Goal: Find specific page/section: Find specific page/section

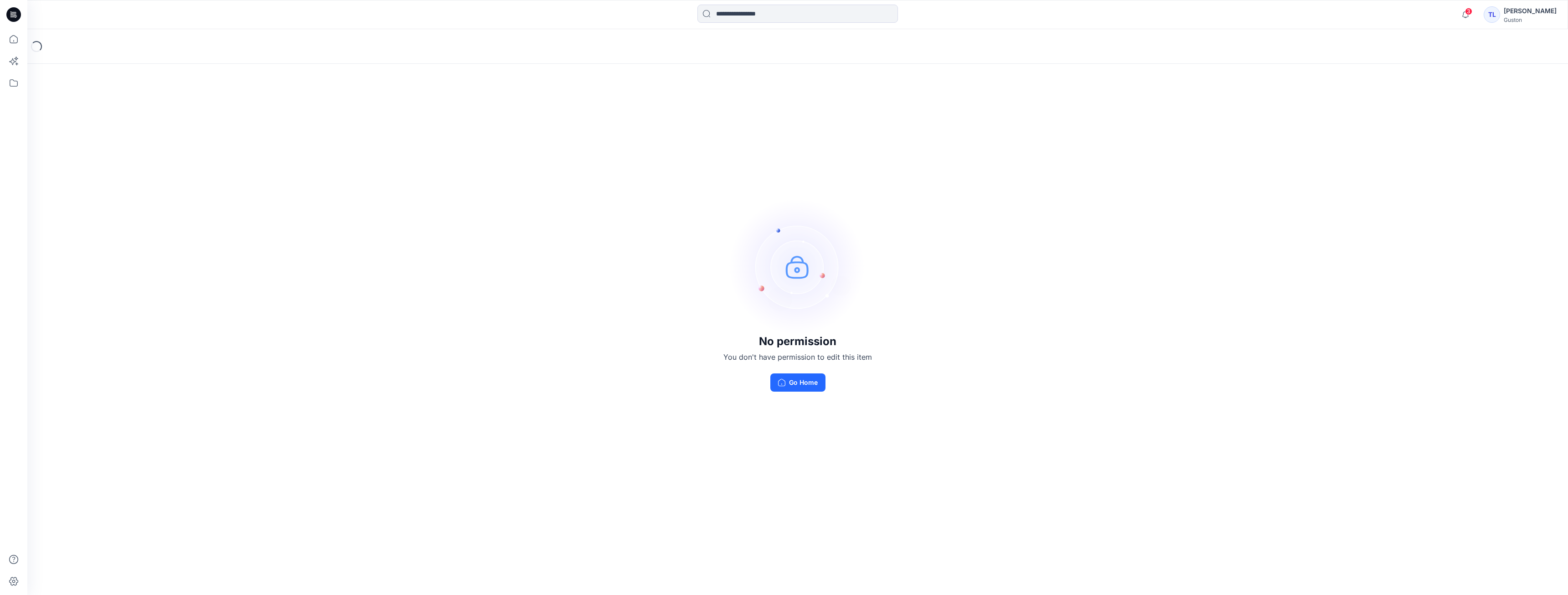
click at [928, 323] on div "No permission You don't have permission to edit this item Go Home" at bounding box center [797, 295] width 1541 height 531
click at [1459, 15] on icon "button" at bounding box center [1466, 15] width 18 height 19
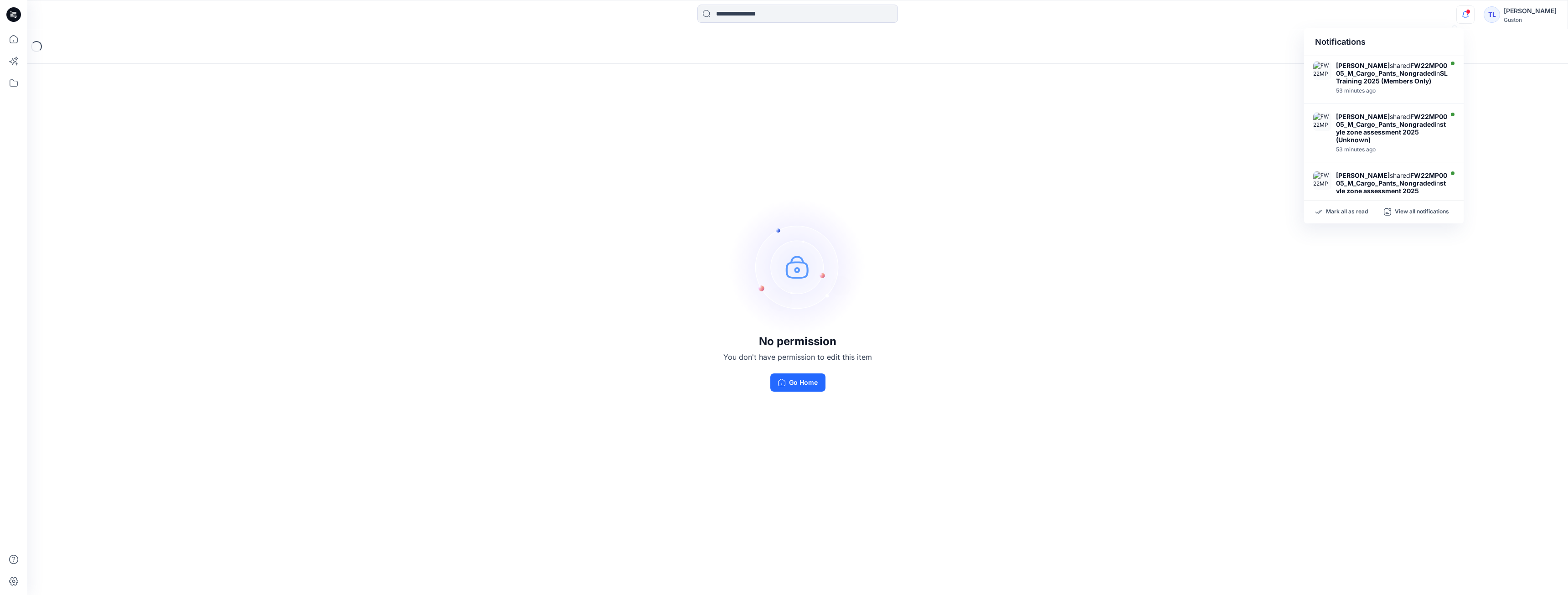
click at [1492, 96] on div "No permission You don't have permission to edit this item Go Home" at bounding box center [797, 295] width 1541 height 531
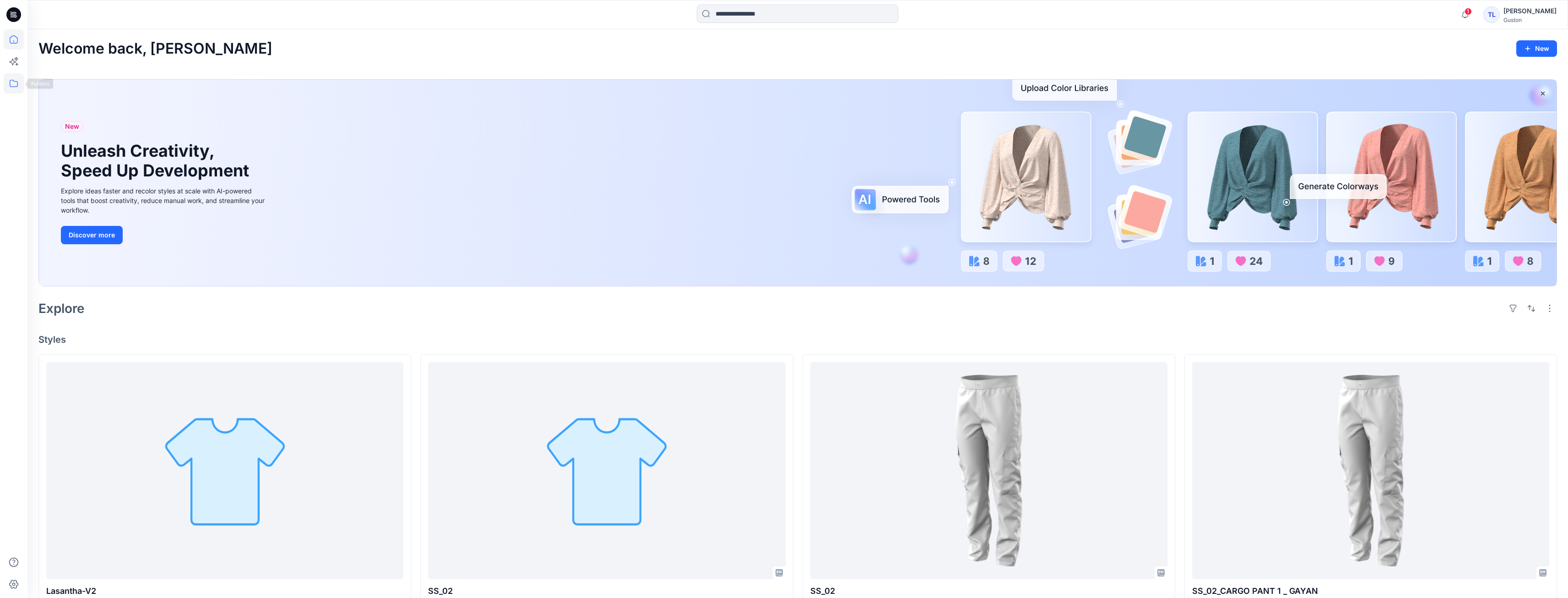
click at [22, 90] on icon at bounding box center [14, 83] width 20 height 20
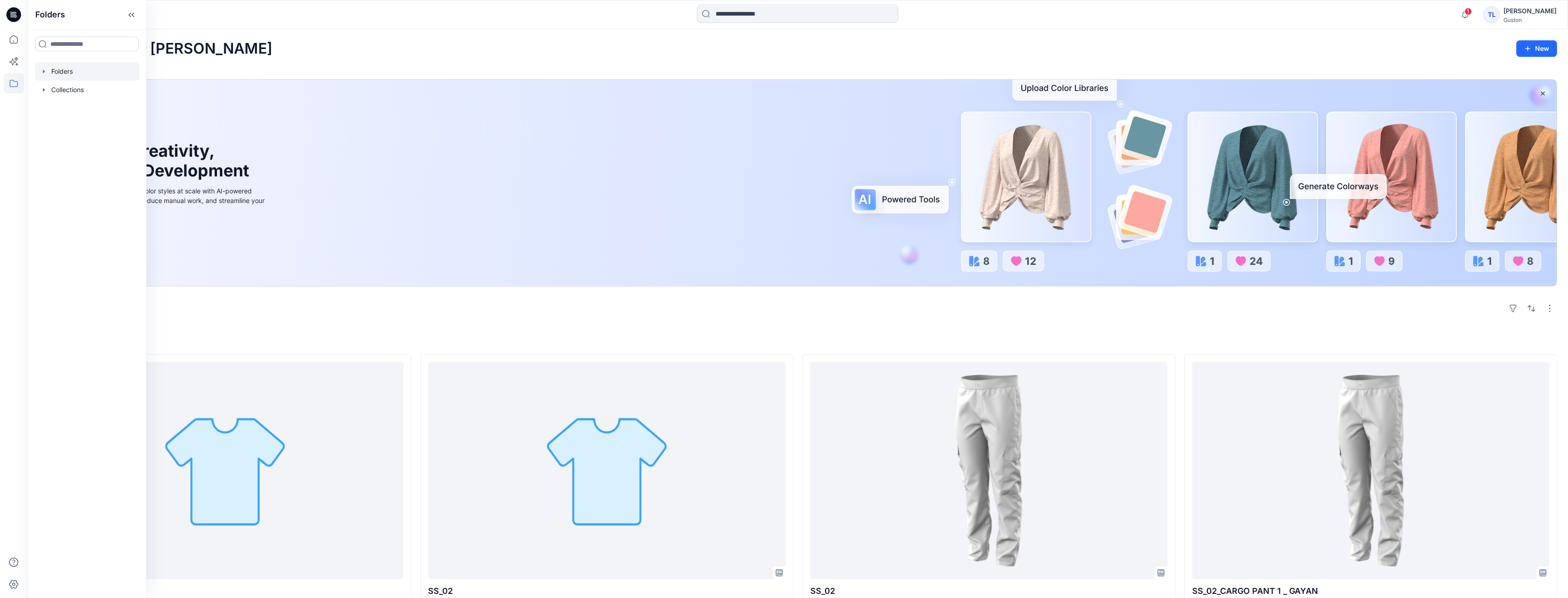
click at [68, 75] on div at bounding box center [87, 71] width 105 height 19
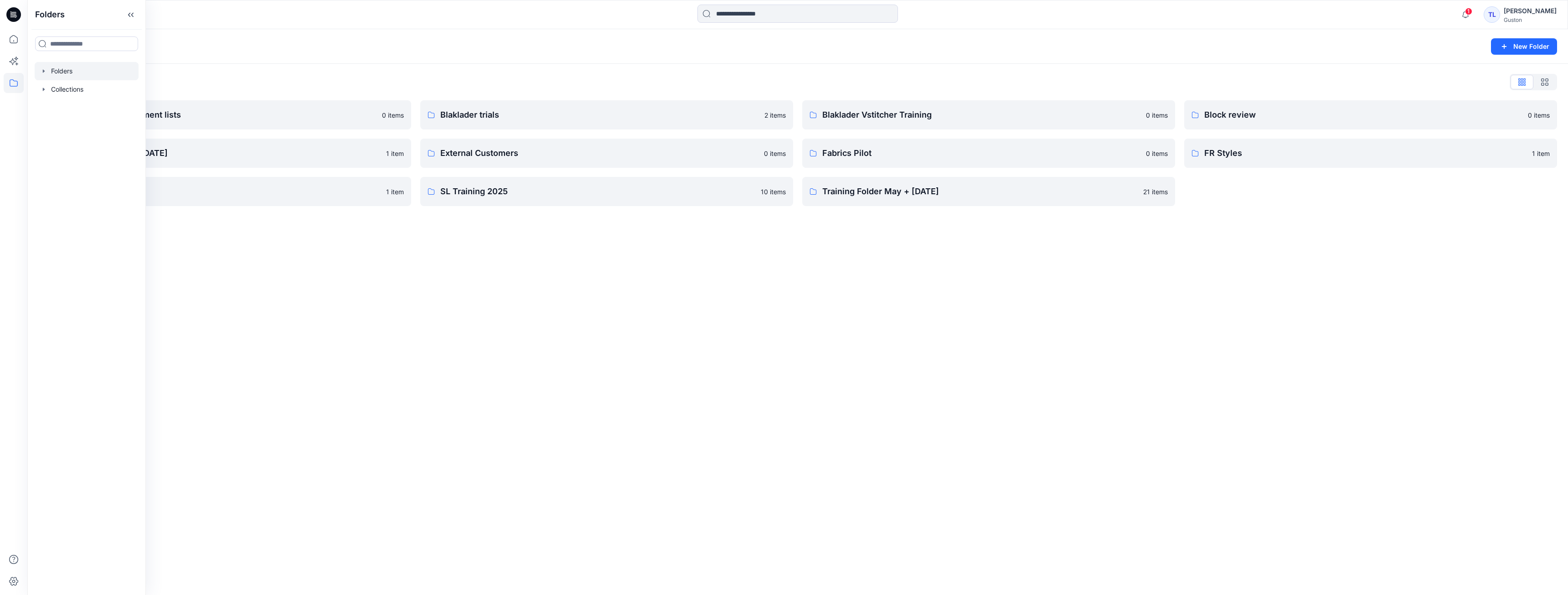
click at [276, 224] on div "Folders New Folder Folders List Avatars and measurement lists 0 items Developme…" at bounding box center [797, 312] width 1541 height 566
click at [508, 197] on p "SL Training 2025" at bounding box center [598, 191] width 315 height 13
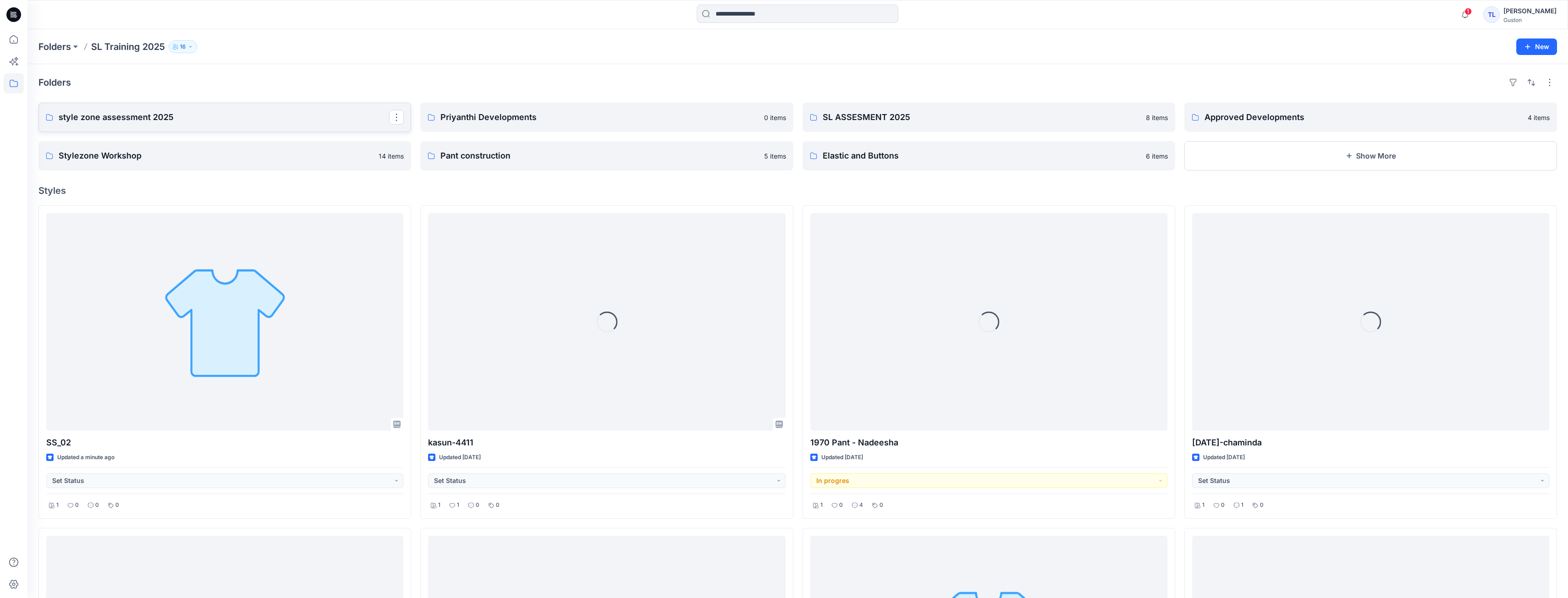
click at [157, 120] on p "style zone assessment 2025" at bounding box center [223, 116] width 330 height 13
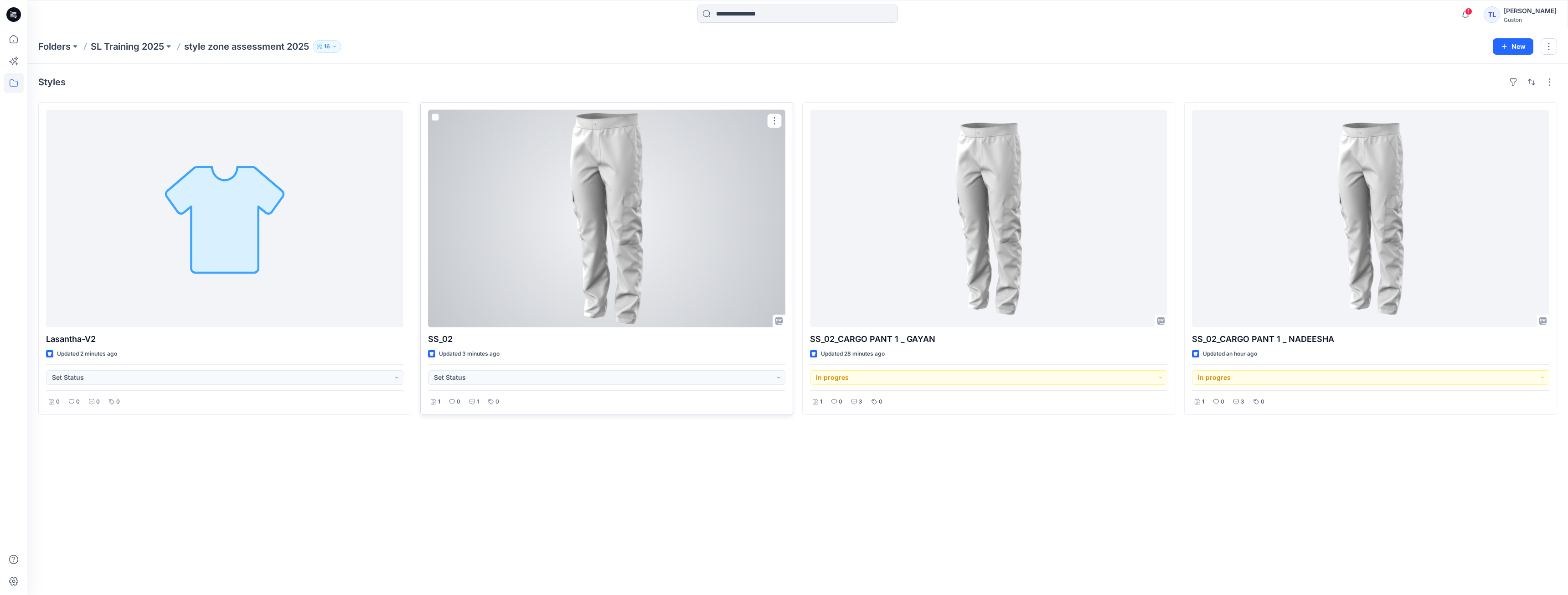
click at [641, 243] on div at bounding box center [607, 218] width 357 height 217
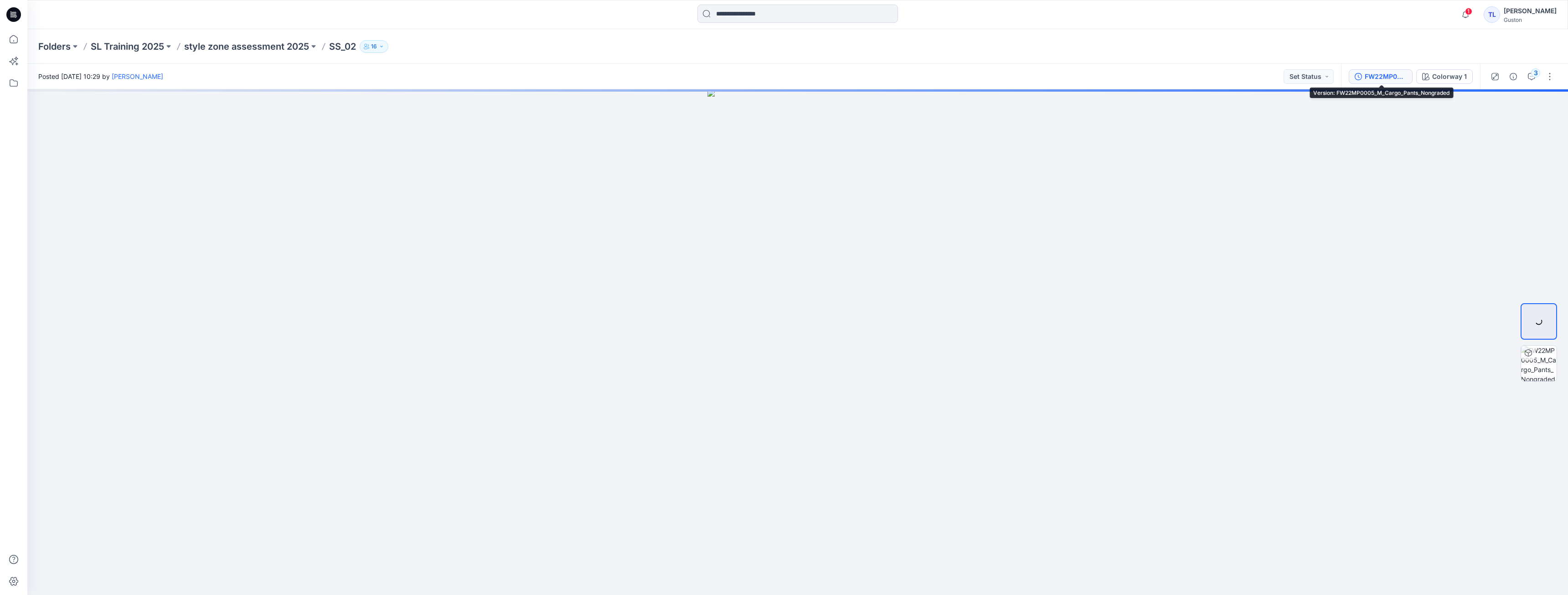
click at [1380, 75] on div "FW22MP0005_M_Cargo_Pants_Nongraded" at bounding box center [1385, 77] width 42 height 10
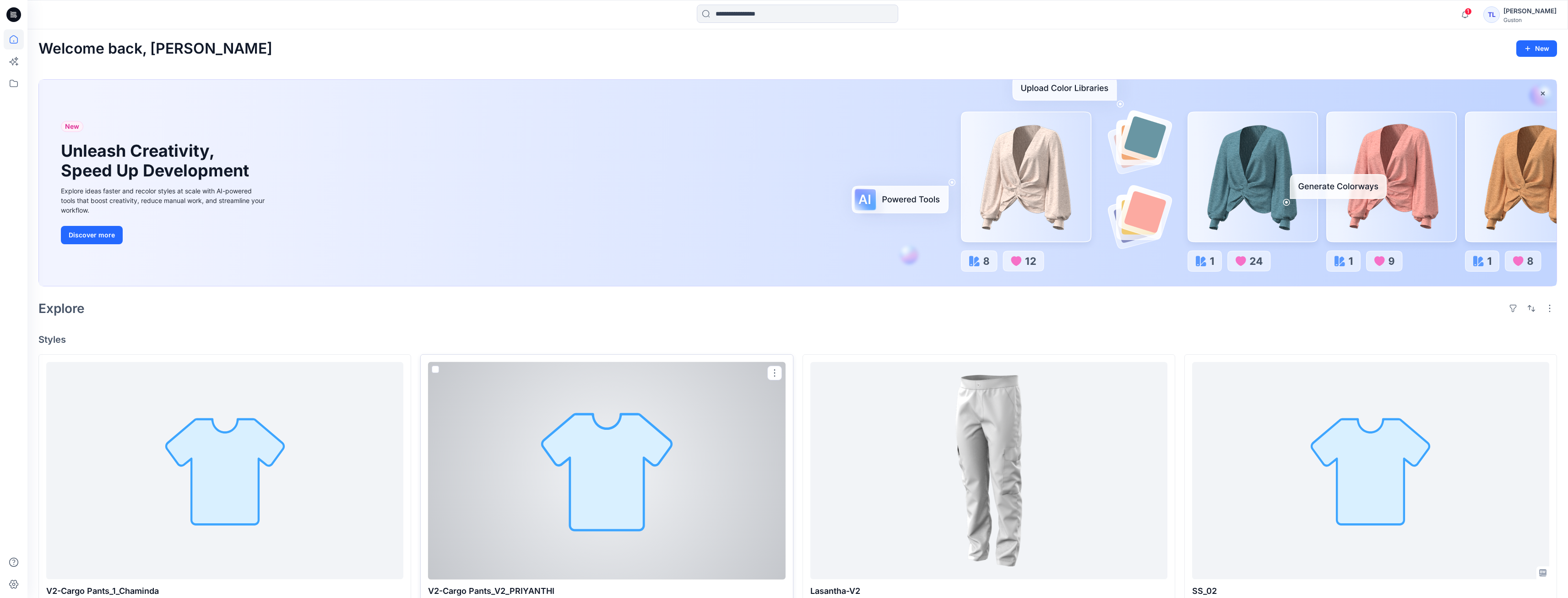
click at [545, 471] on div at bounding box center [606, 471] width 357 height 218
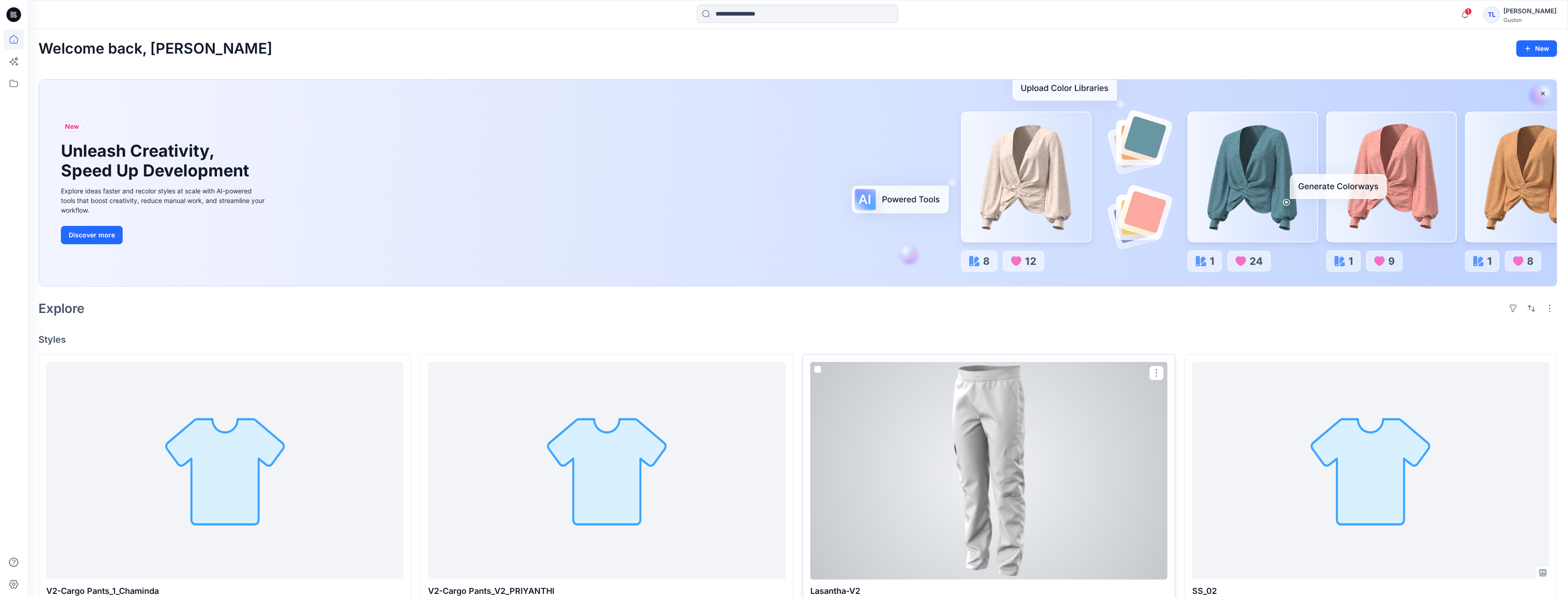
click at [545, 482] on div at bounding box center [989, 471] width 357 height 218
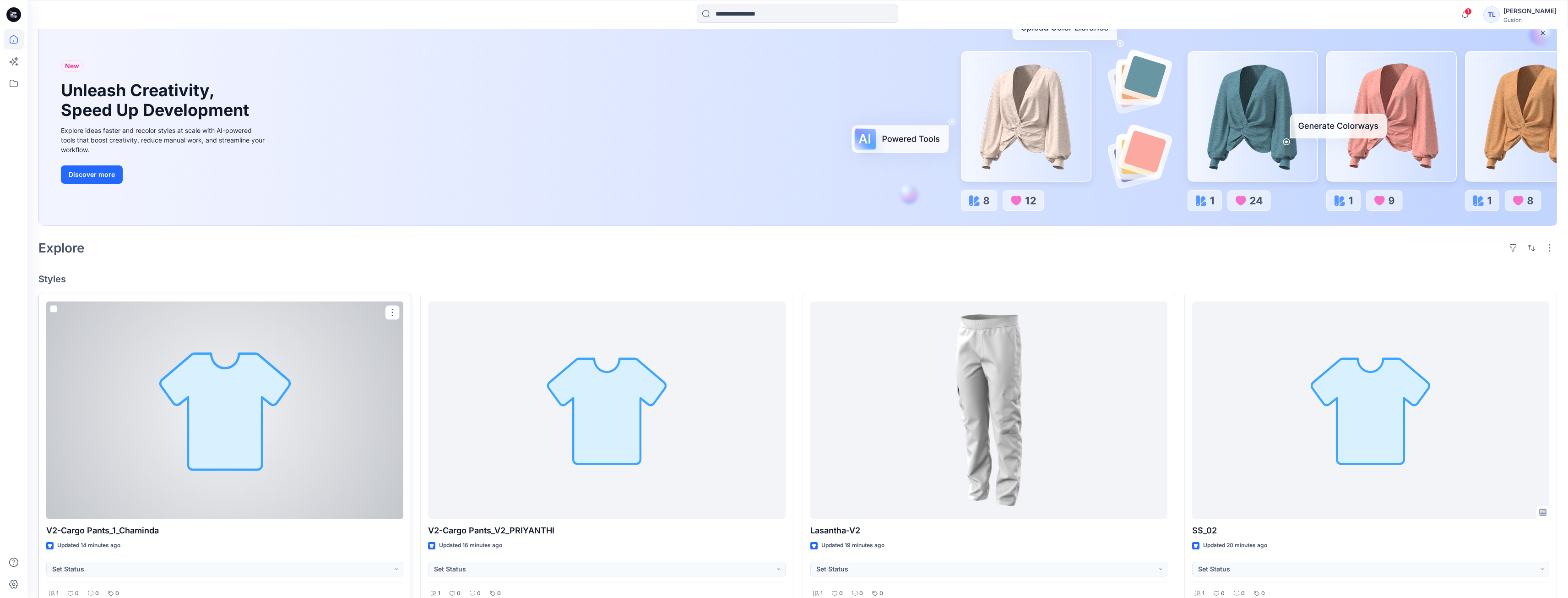
scroll to position [137, 0]
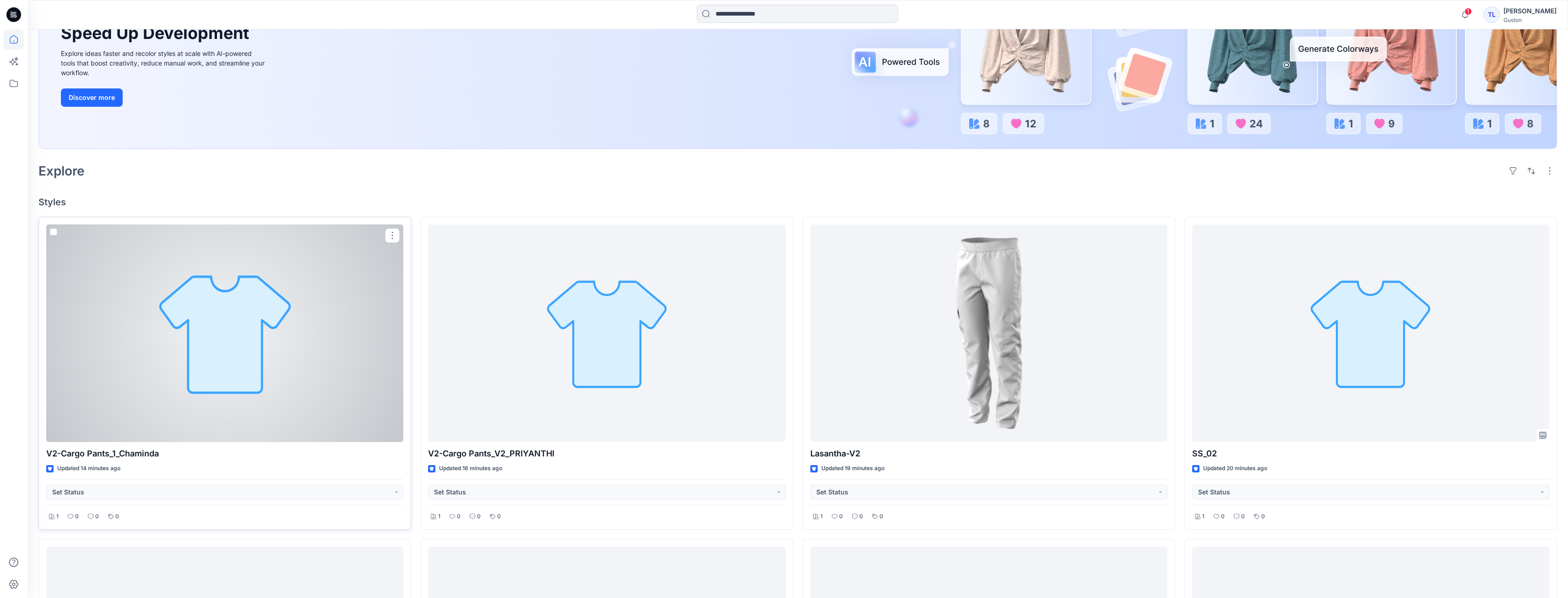
click at [215, 352] on div at bounding box center [225, 334] width 357 height 218
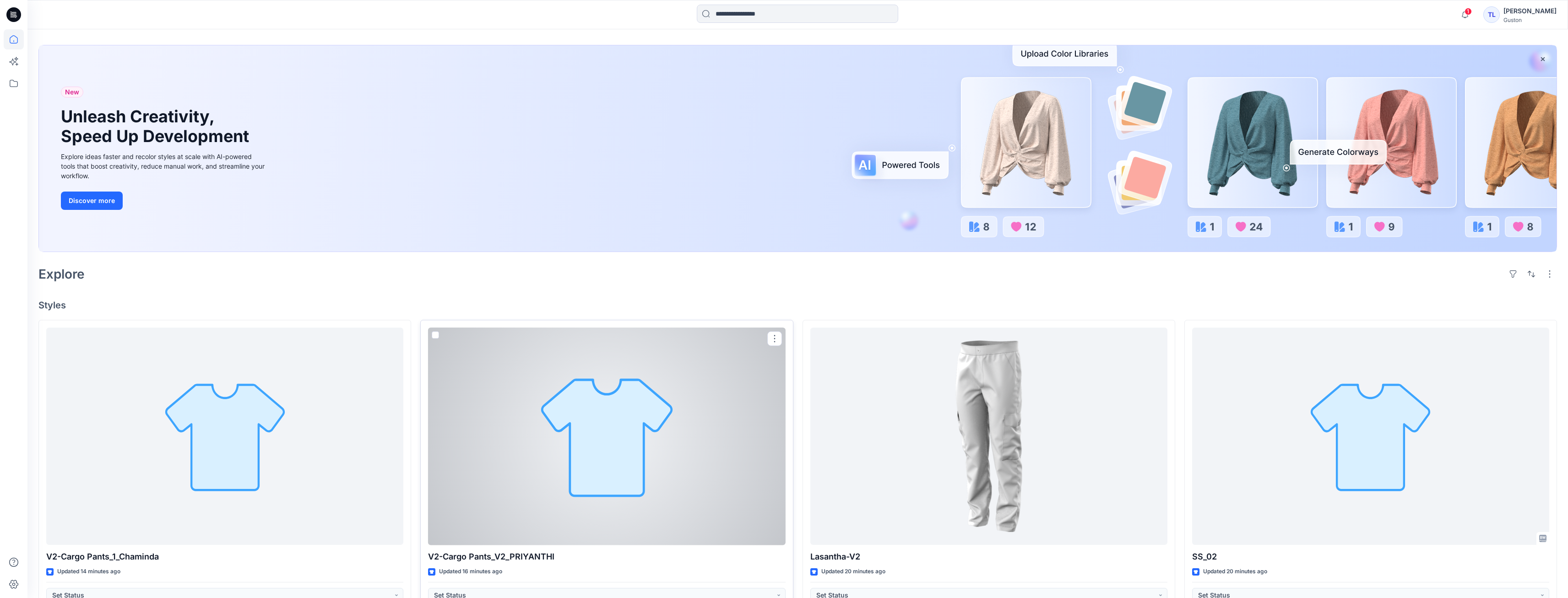
scroll to position [45, 0]
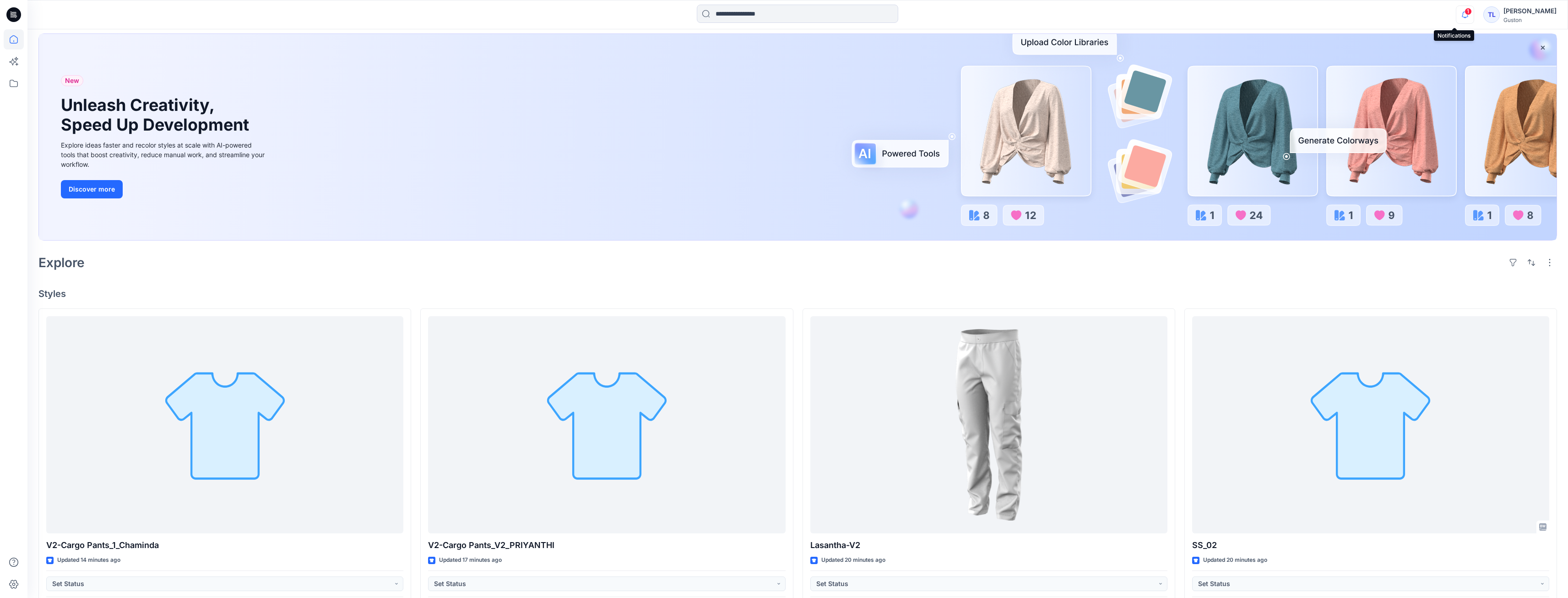
click at [545, 11] on icon "button" at bounding box center [1465, 15] width 18 height 19
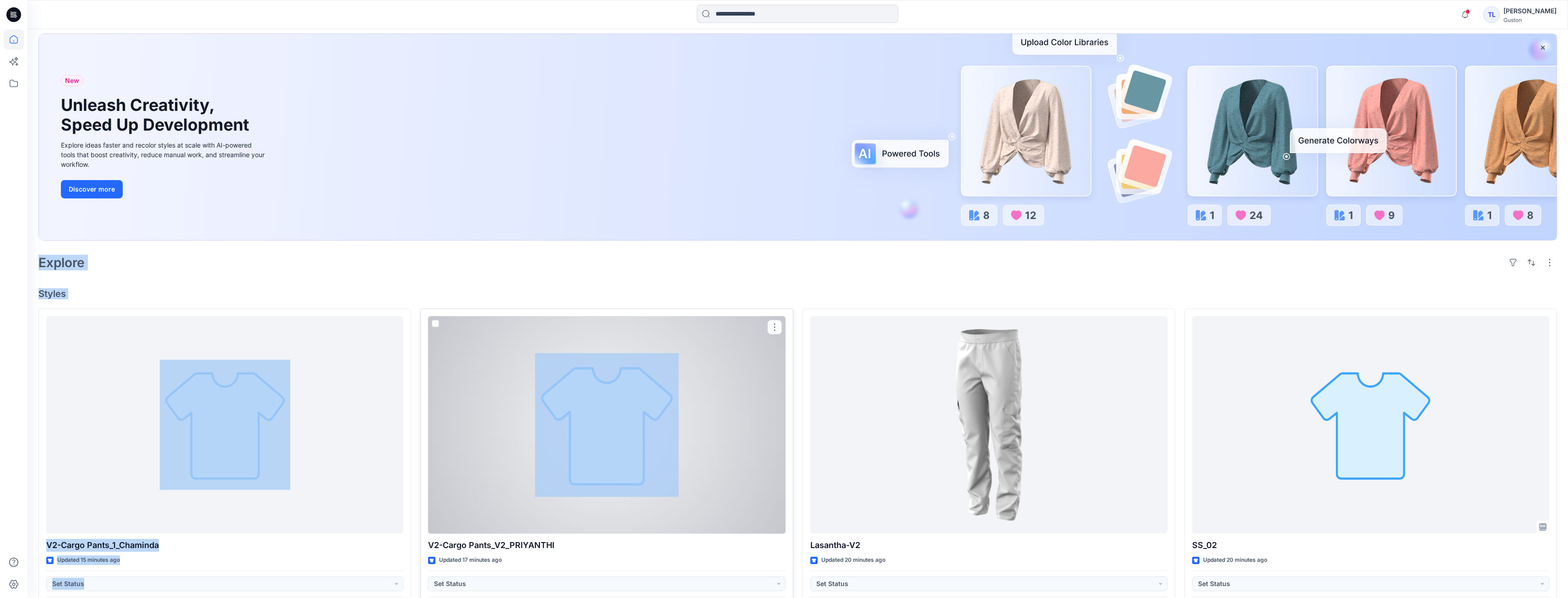
drag, startPoint x: 644, startPoint y: 178, endPoint x: 526, endPoint y: 459, distance: 304.8
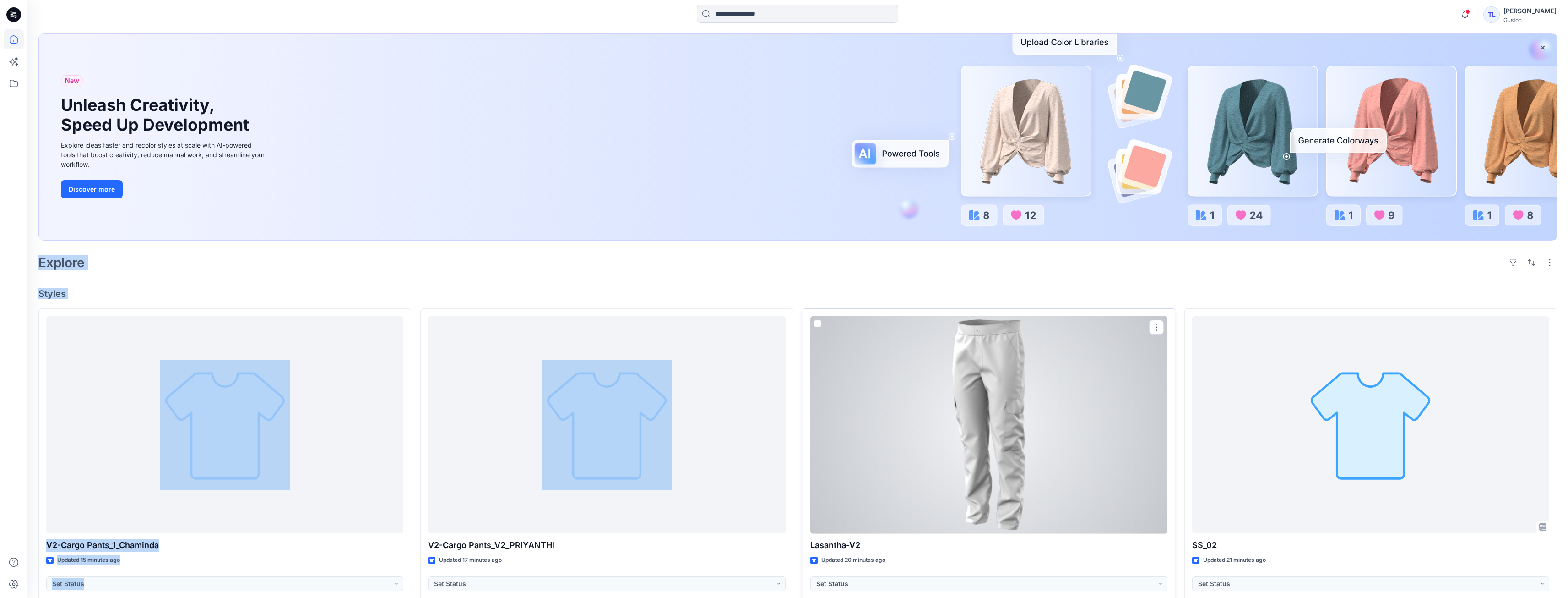
click at [545, 443] on div at bounding box center [989, 424] width 357 height 218
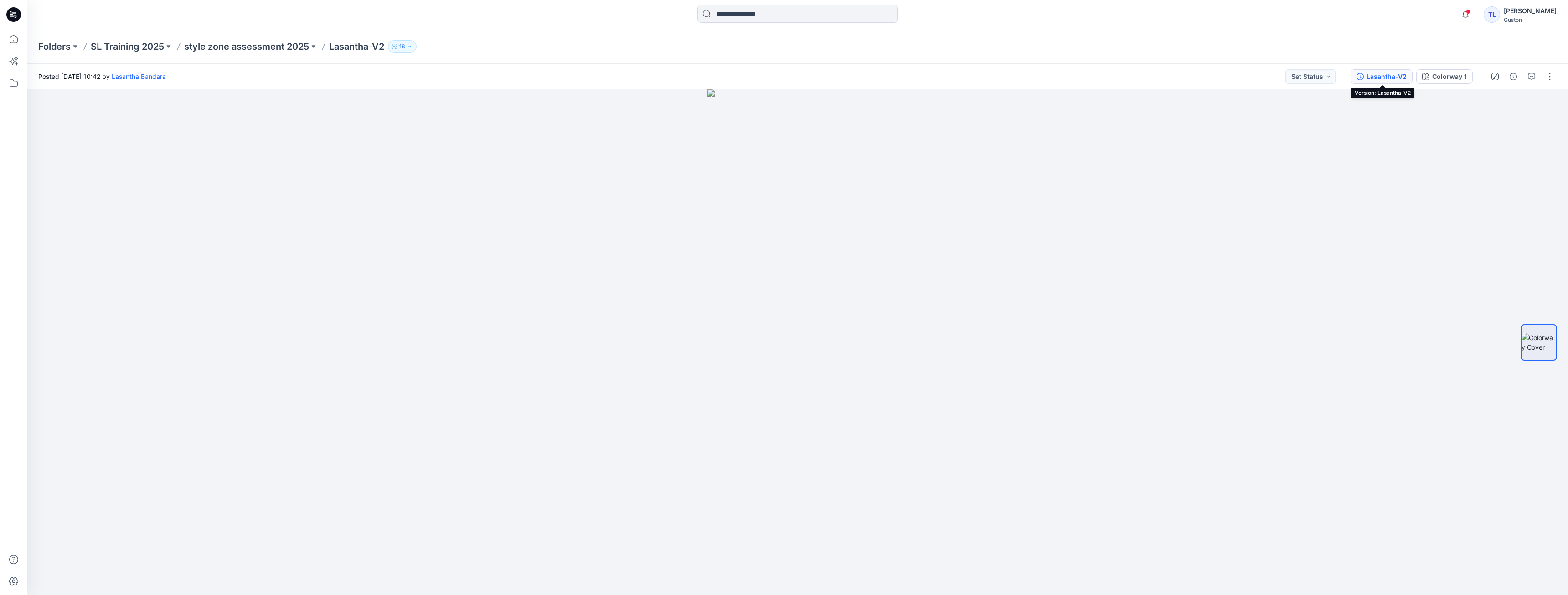
click at [543, 76] on div "Lasantha-V2" at bounding box center [1386, 77] width 40 height 10
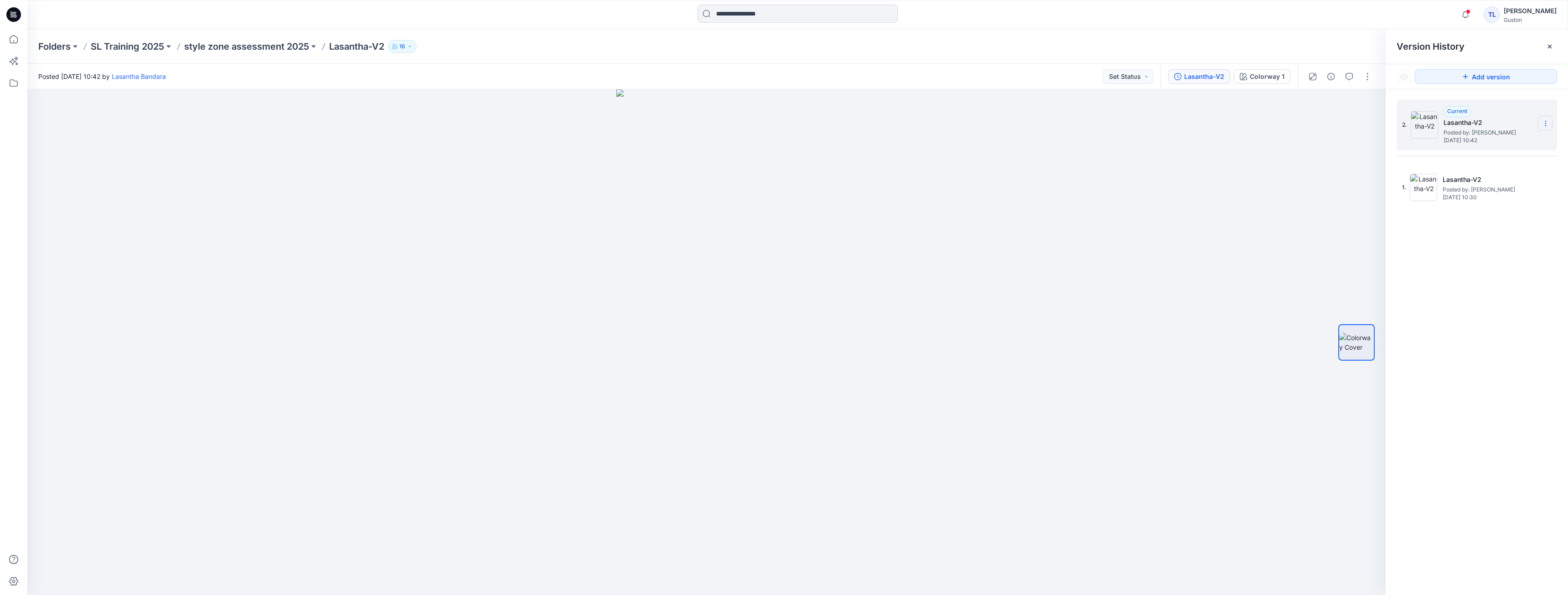
click at [543, 124] on icon at bounding box center [1545, 123] width 7 height 7
click at [543, 229] on div at bounding box center [1356, 343] width 58 height 228
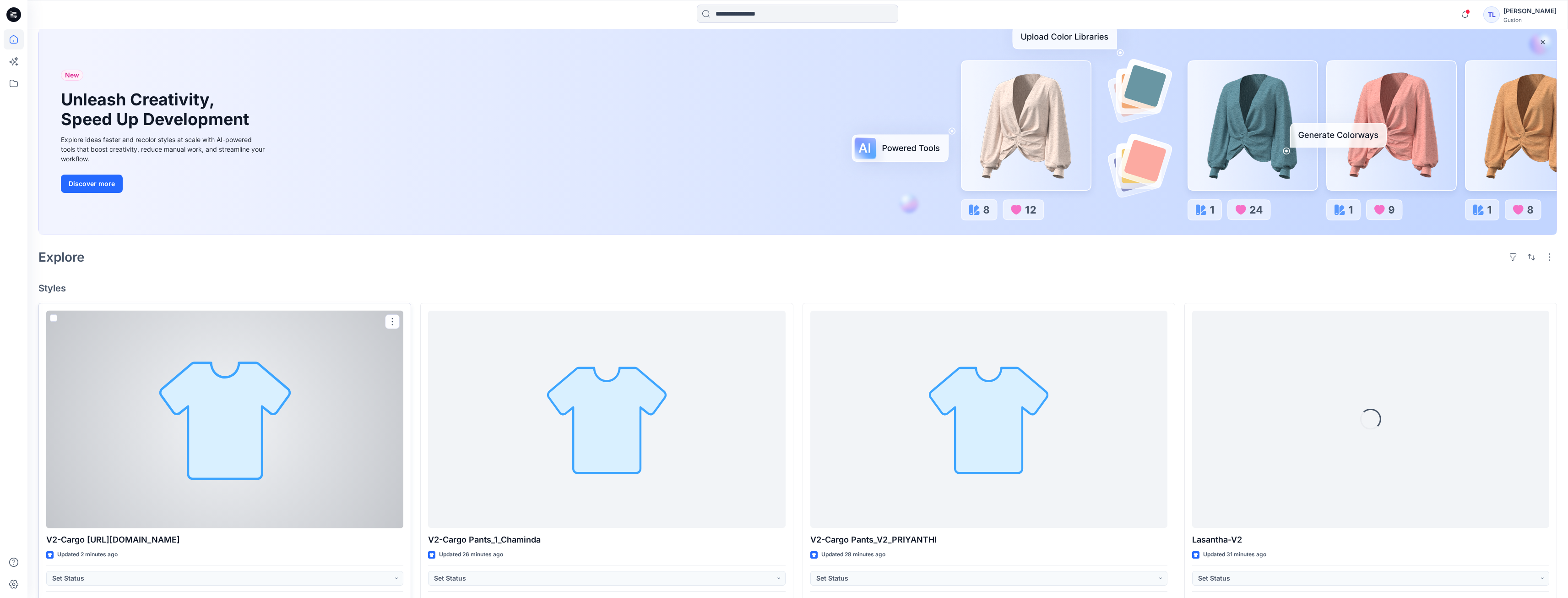
scroll to position [92, 0]
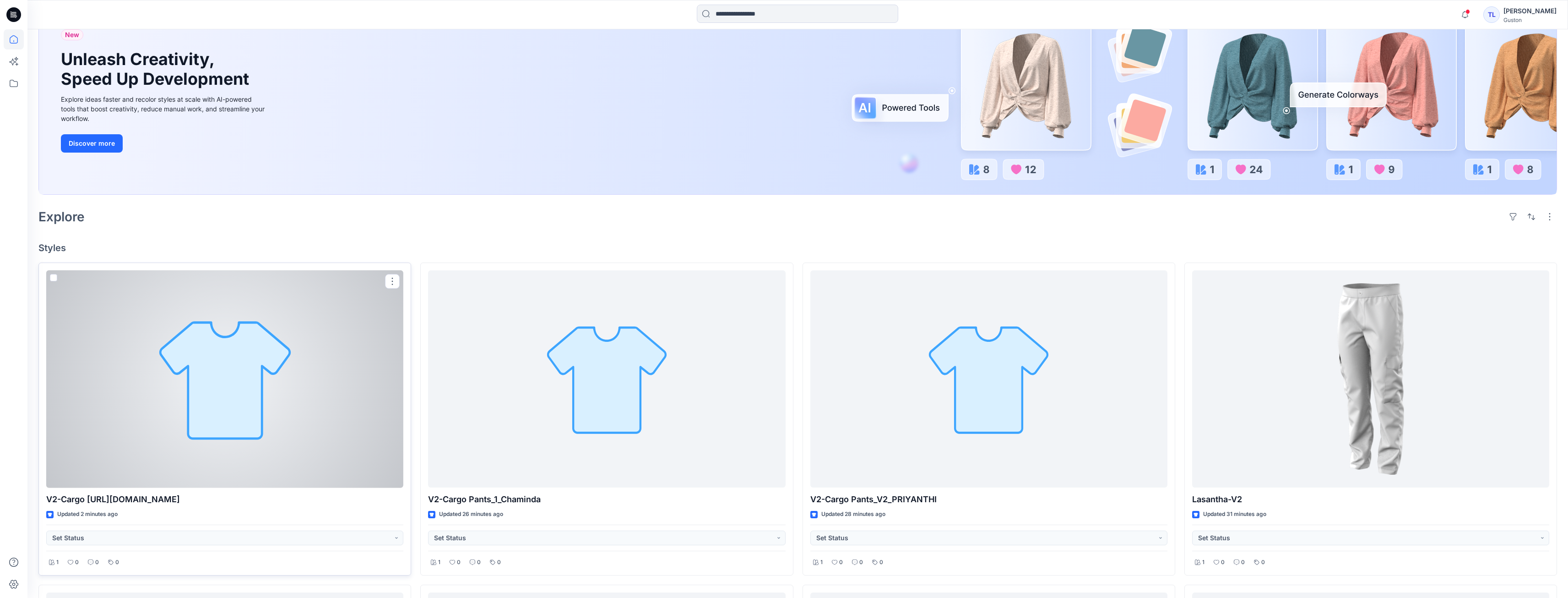
click at [230, 388] on div at bounding box center [225, 379] width 357 height 218
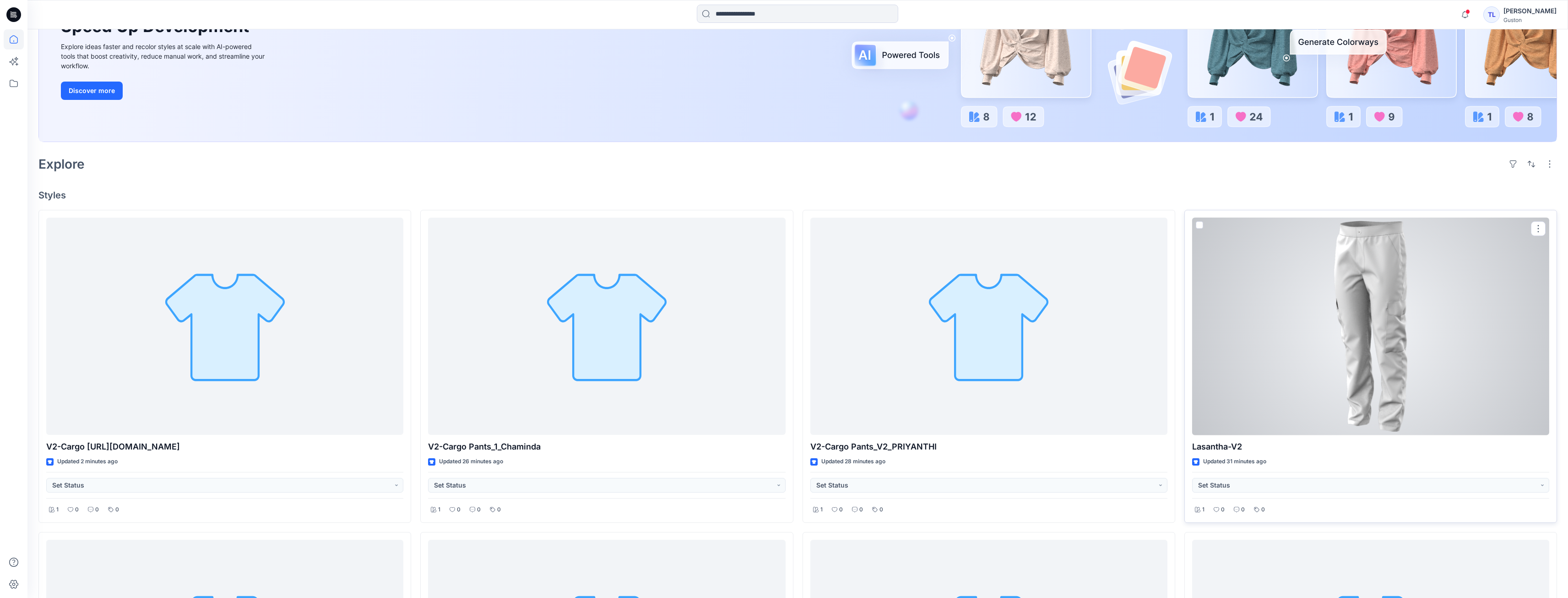
scroll to position [184, 0]
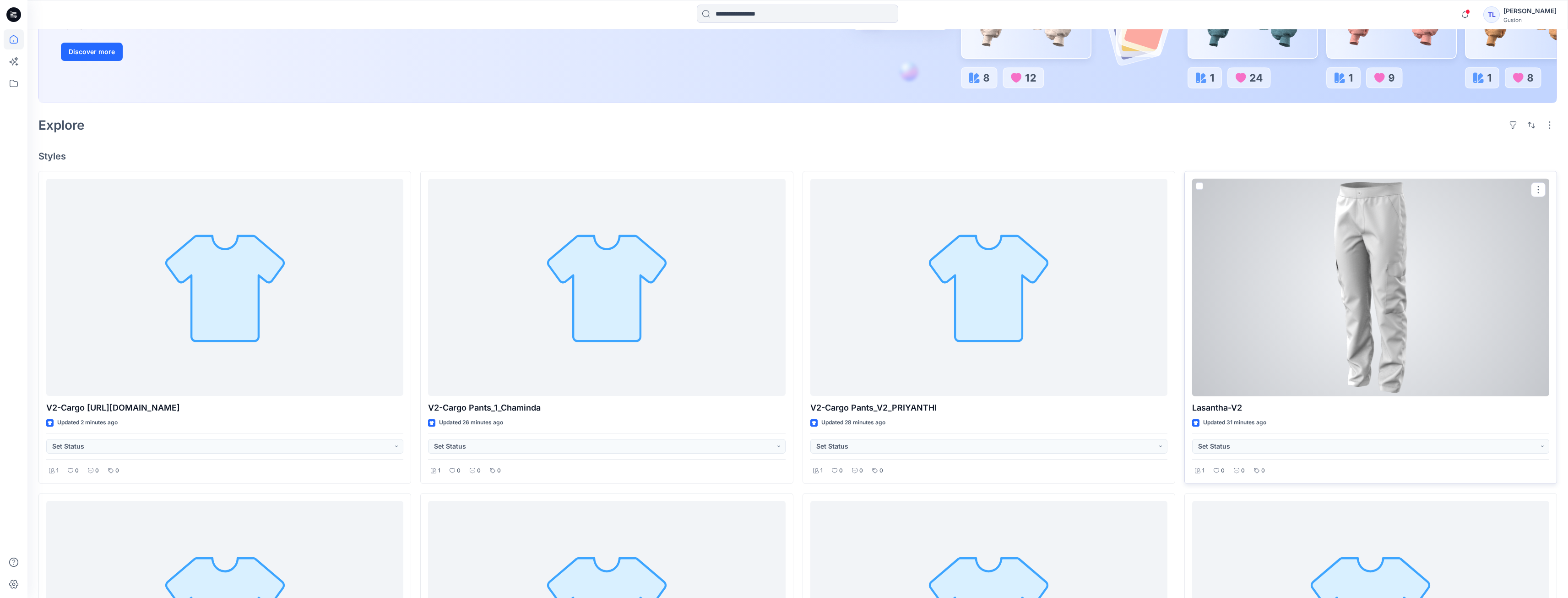
click at [1374, 335] on div at bounding box center [1371, 287] width 357 height 218
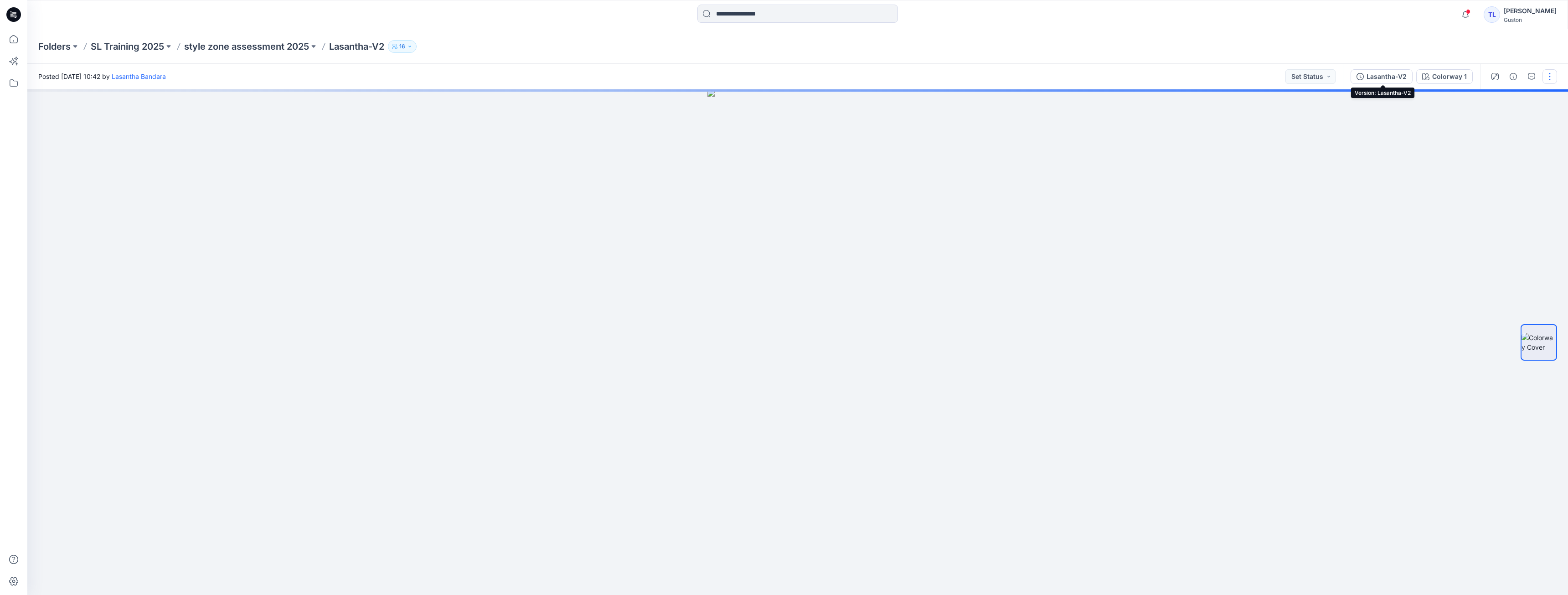
click at [1374, 75] on div "Lasantha-V2" at bounding box center [1386, 77] width 40 height 10
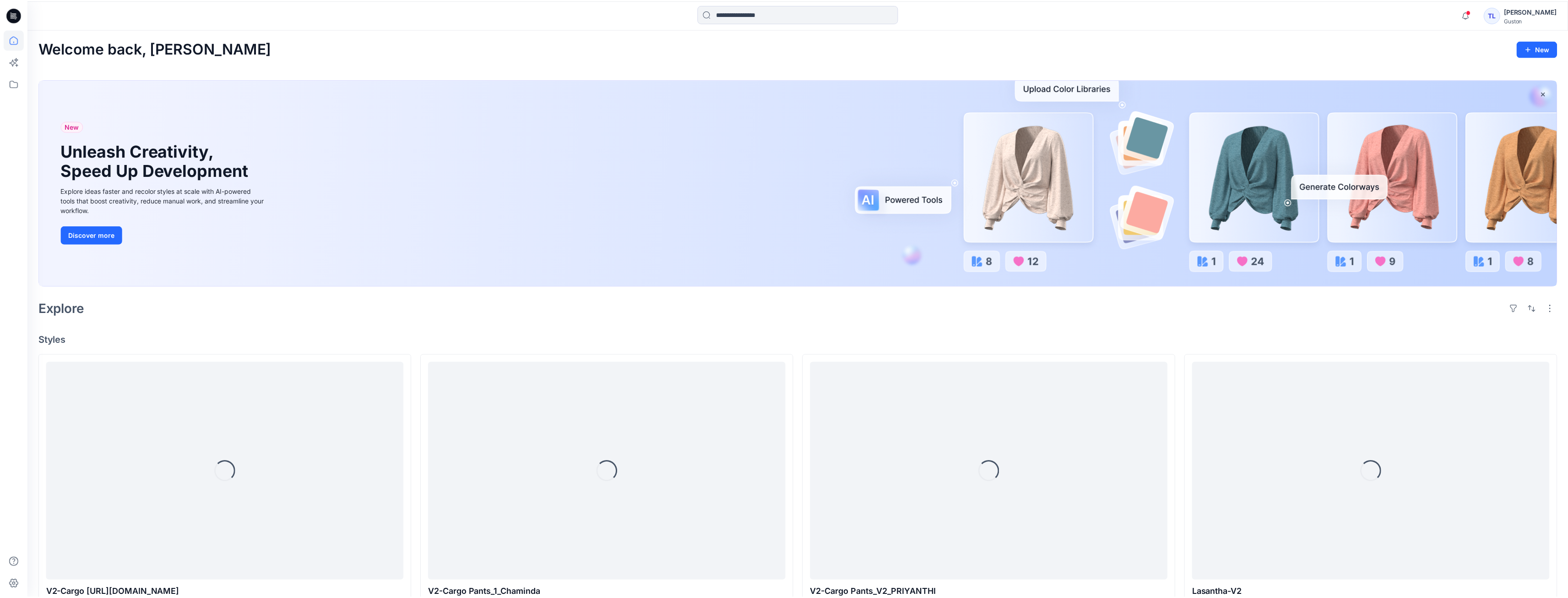
scroll to position [184, 0]
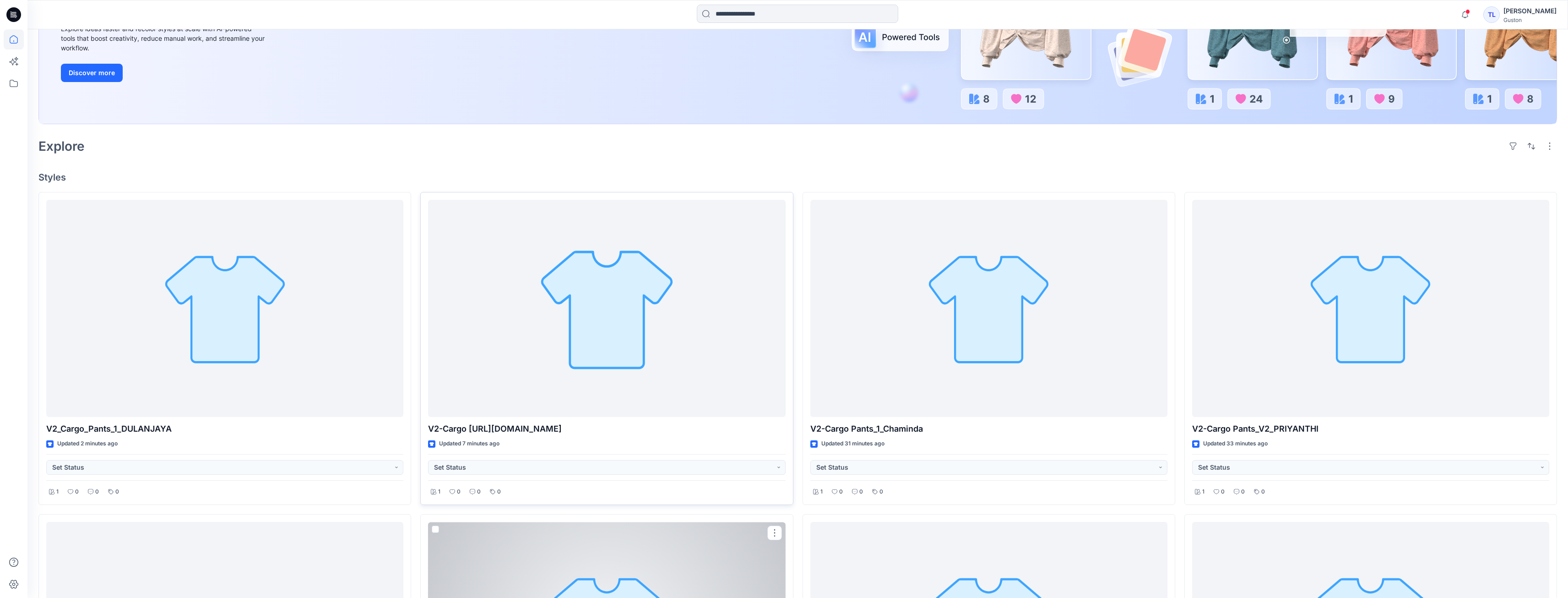
scroll to position [116, 0]
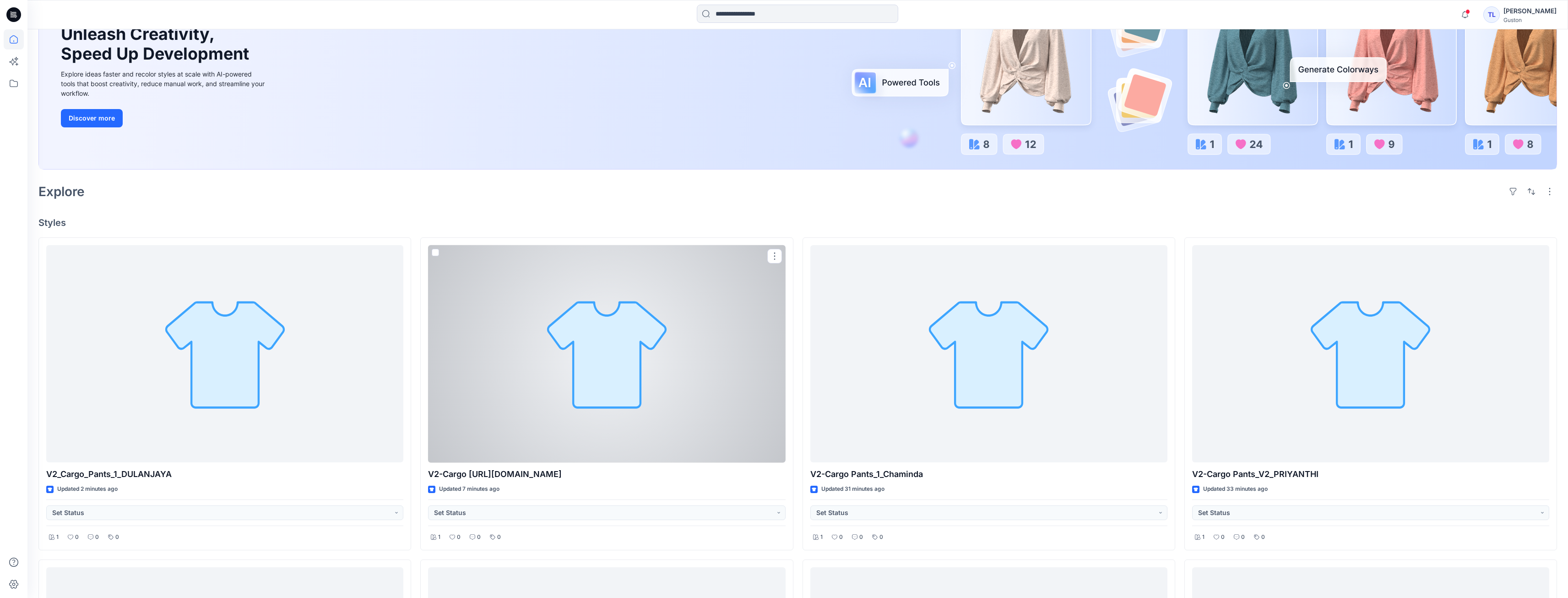
click at [649, 408] on div at bounding box center [606, 353] width 357 height 218
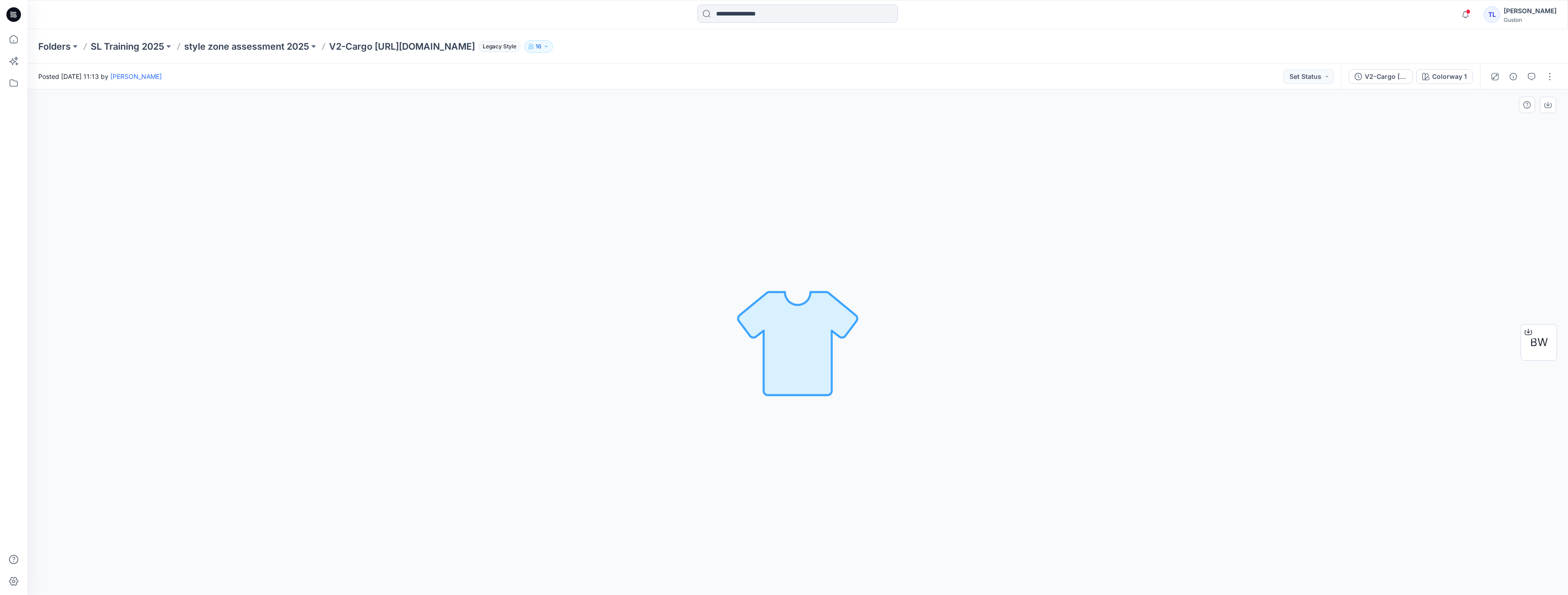
click at [186, 117] on div "Colorway 1 Loading... Material Properties Loading..." at bounding box center [797, 342] width 1541 height 506
click at [549, 46] on icon "button" at bounding box center [546, 47] width 6 height 6
click at [581, 179] on div "Colorway 1 Loading... Material Properties Loading..." at bounding box center [797, 342] width 1541 height 506
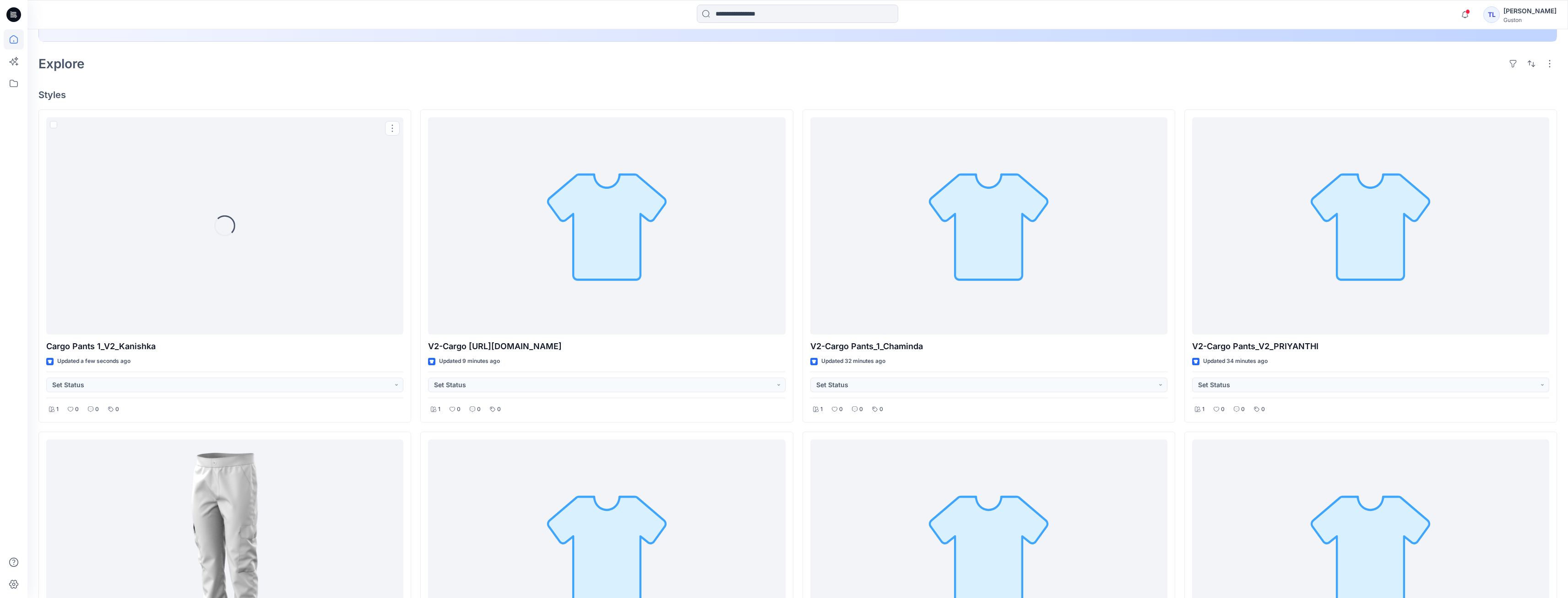
scroll to position [255, 0]
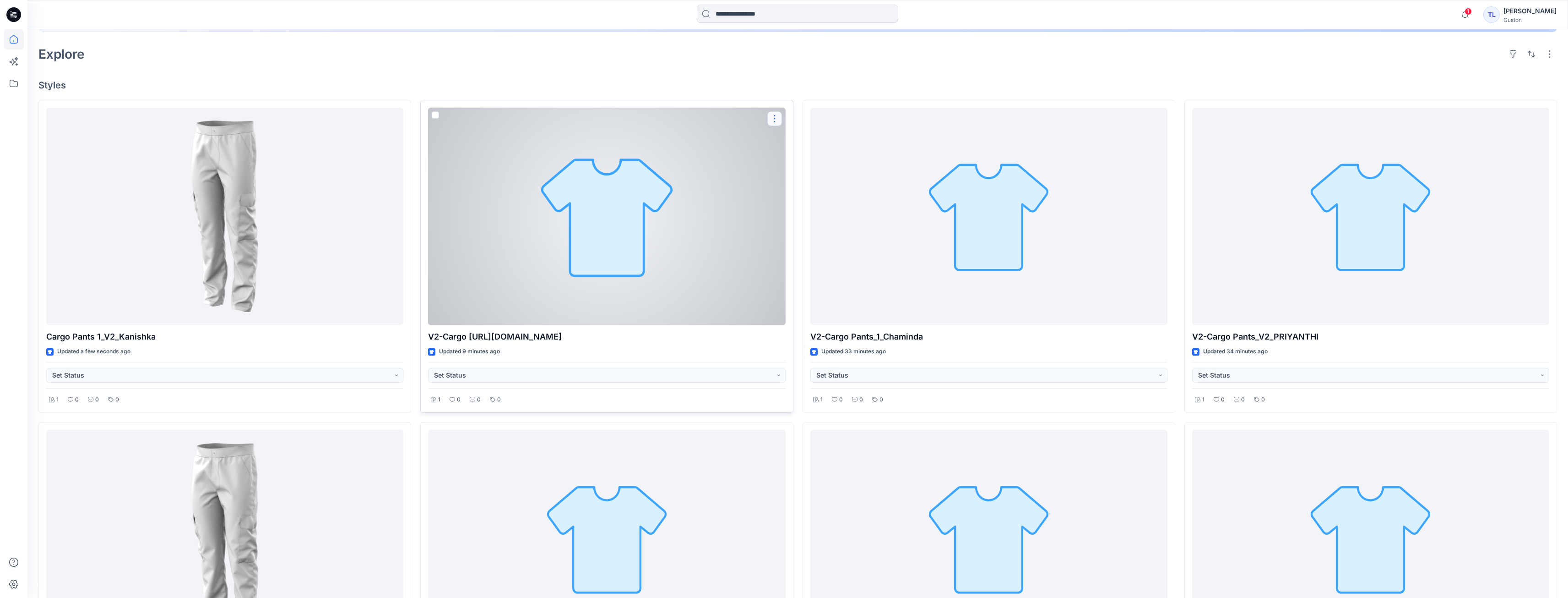
click at [775, 120] on button "button" at bounding box center [774, 118] width 15 height 15
click at [776, 344] on div "V2-Cargo Pants_1_THAKSHILA.bw Updated 9 minutes ago Set Status 1 0 0 0 Edit Com…" at bounding box center [606, 257] width 373 height 314
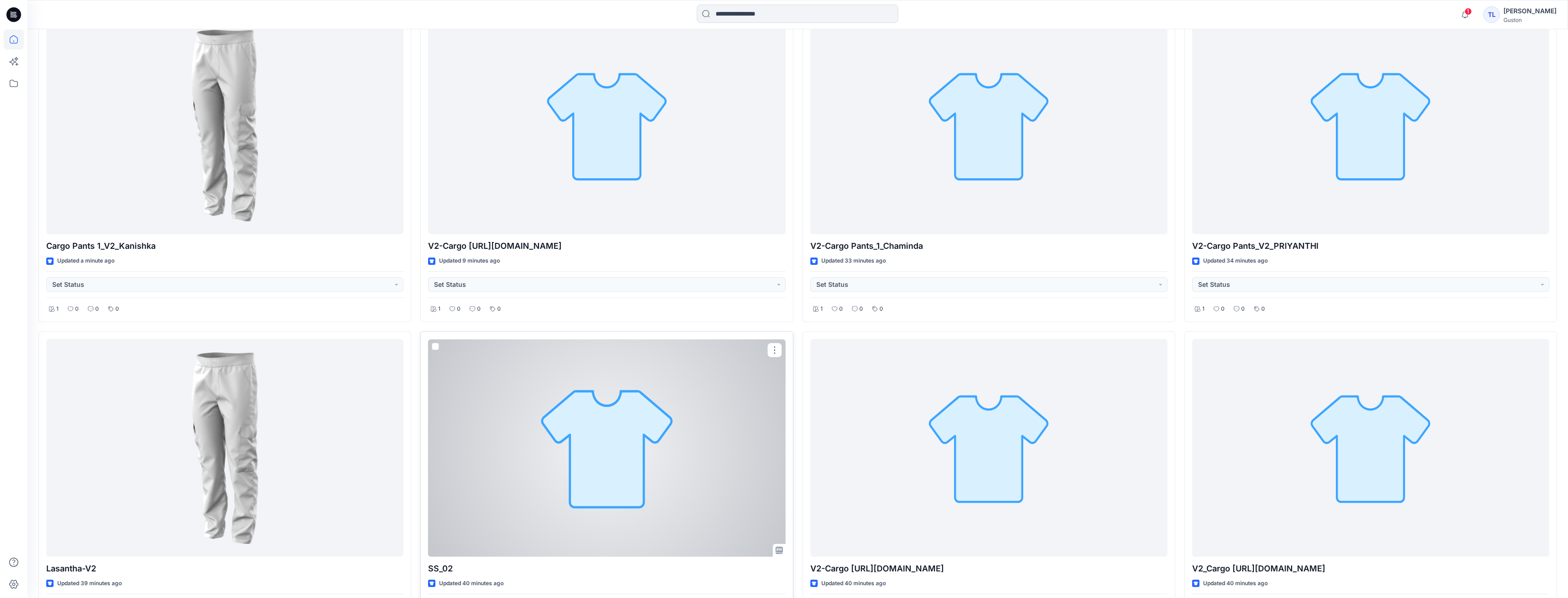
scroll to position [300, 0]
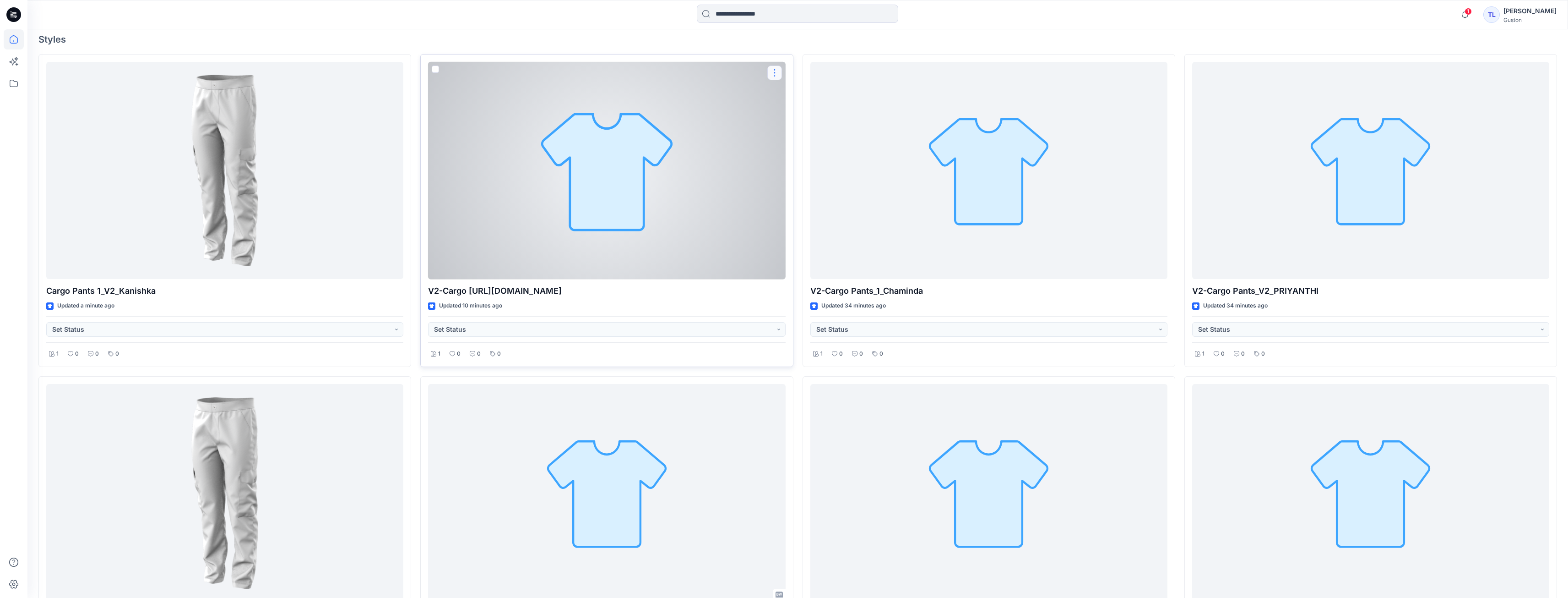
click at [773, 77] on button "button" at bounding box center [774, 72] width 15 height 15
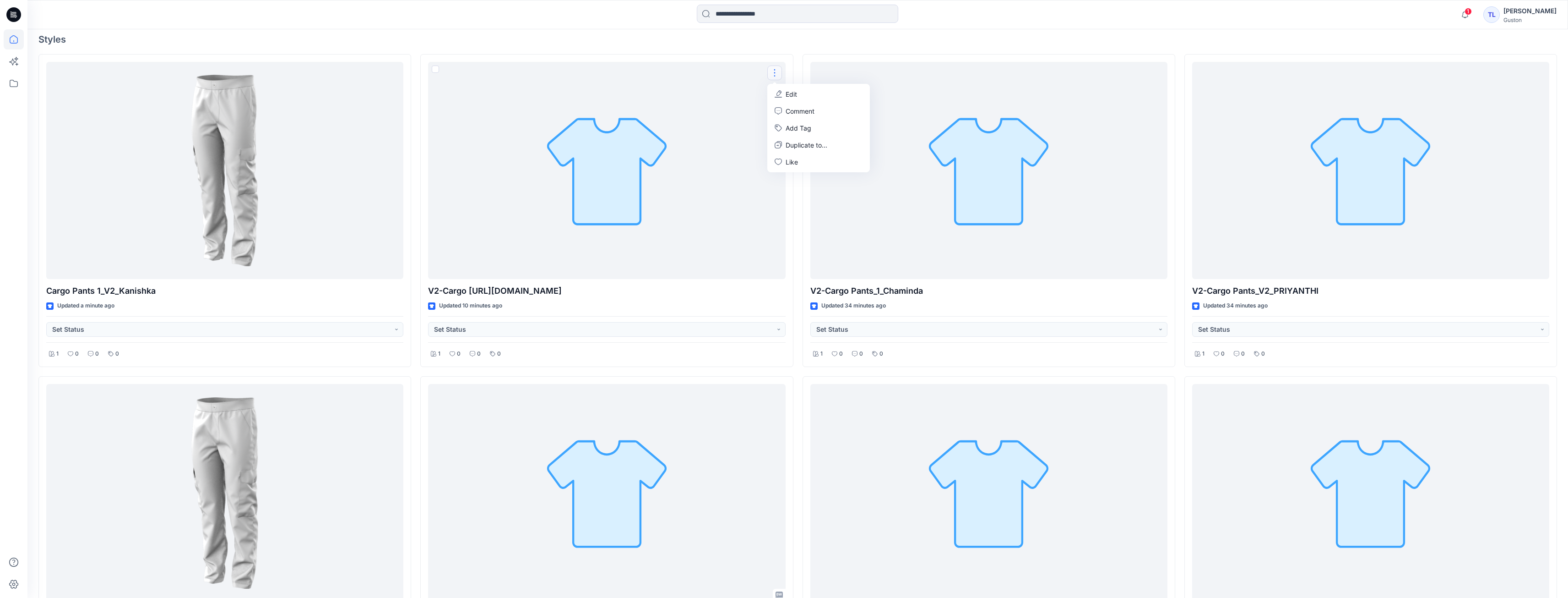
click at [952, 41] on h4 "Styles" at bounding box center [798, 38] width 1519 height 11
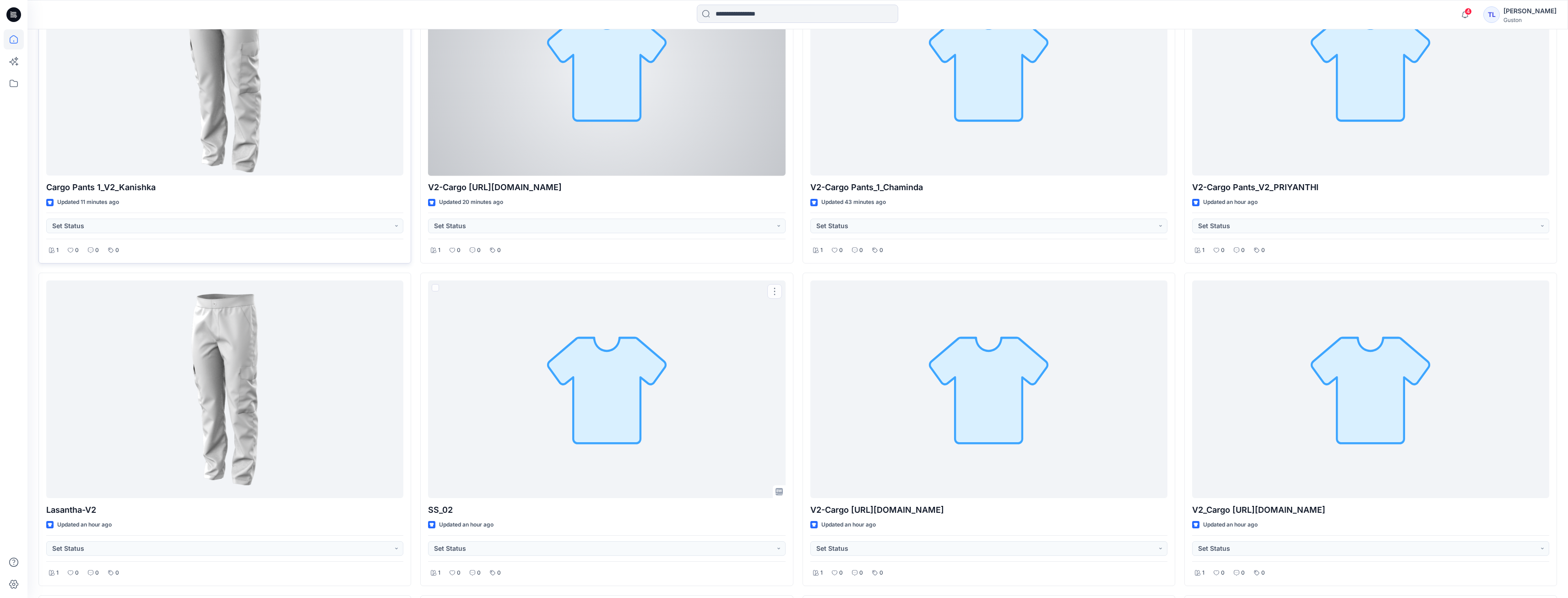
scroll to position [255, 0]
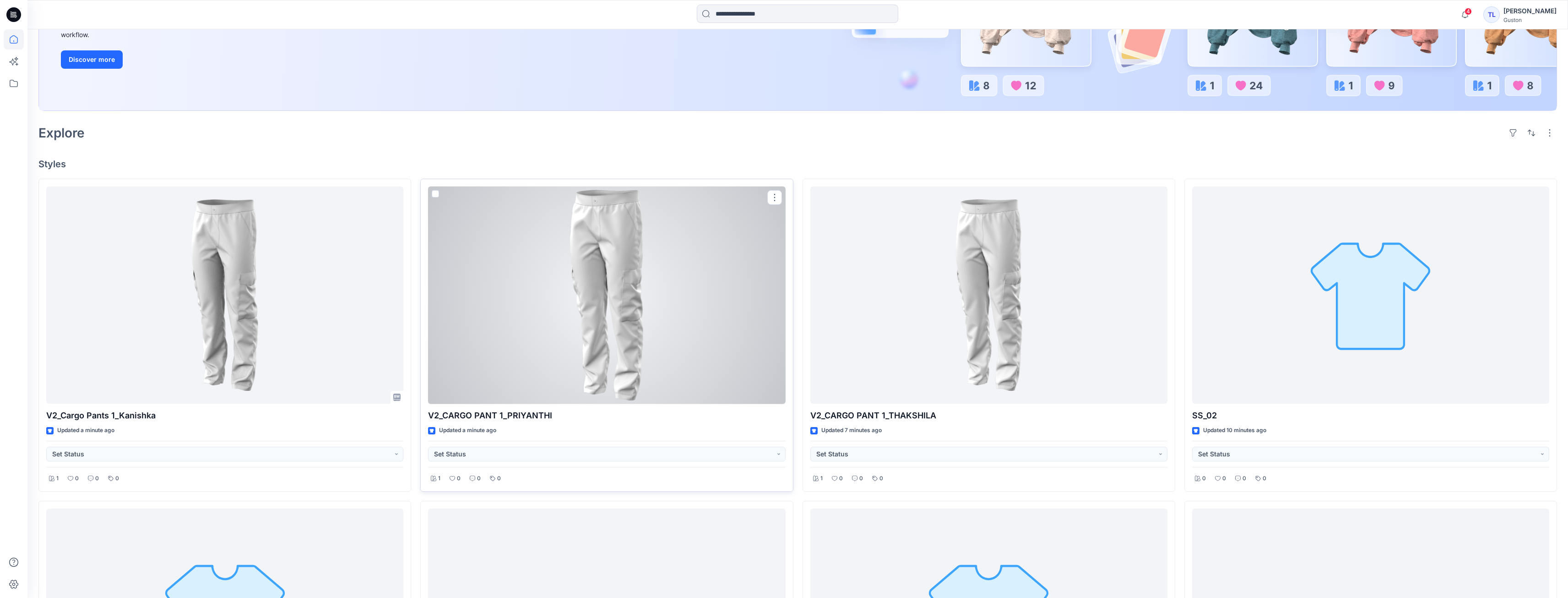
scroll to position [184, 0]
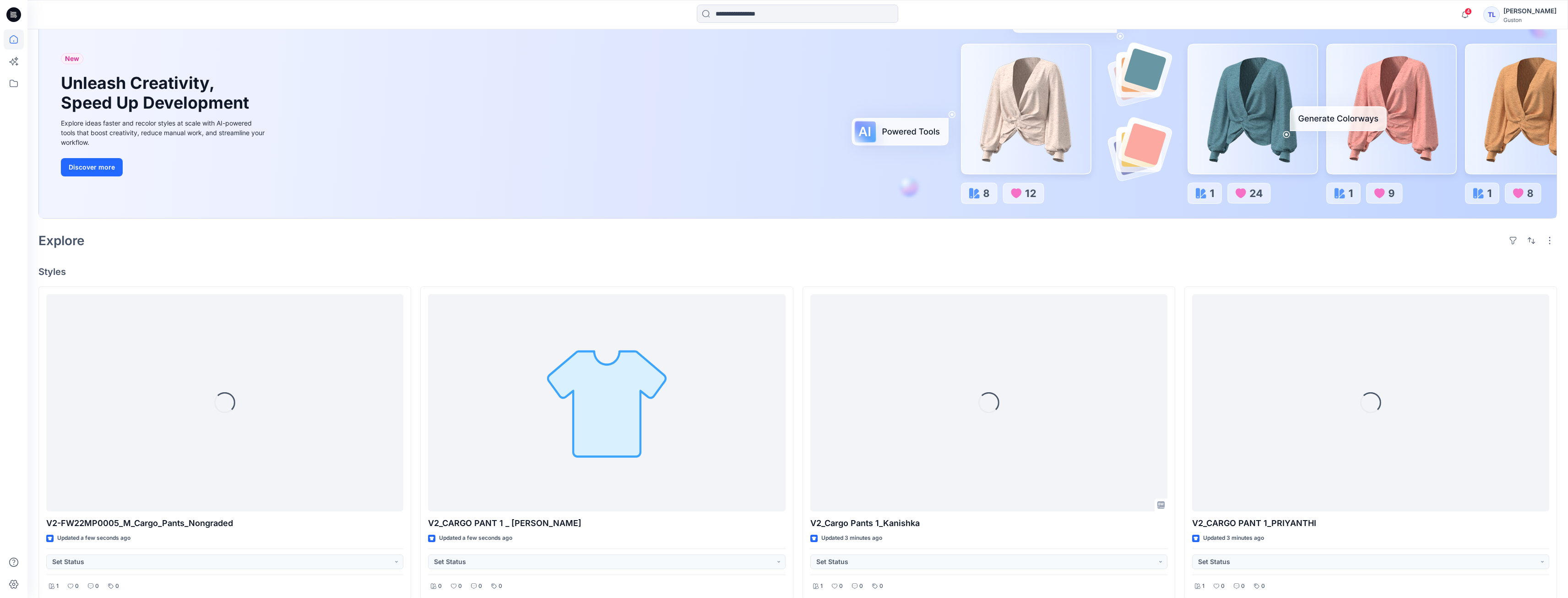
scroll to position [137, 0]
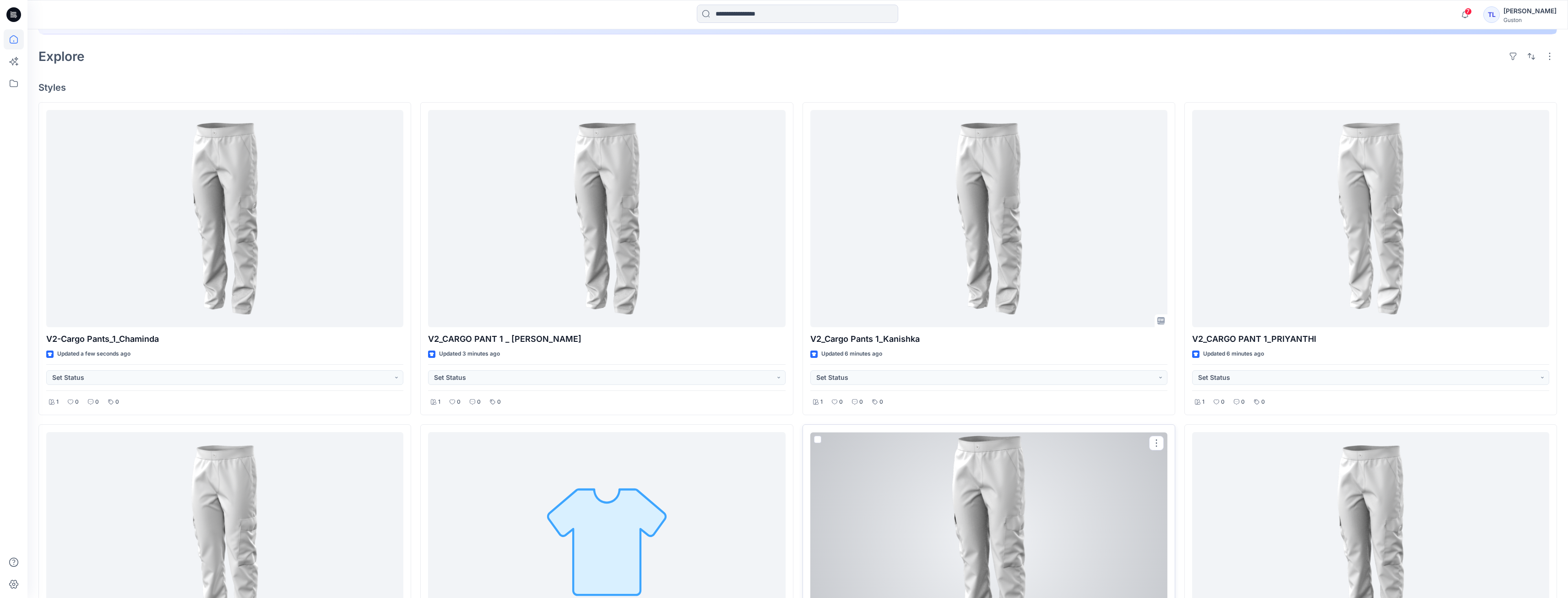
scroll to position [275, 0]
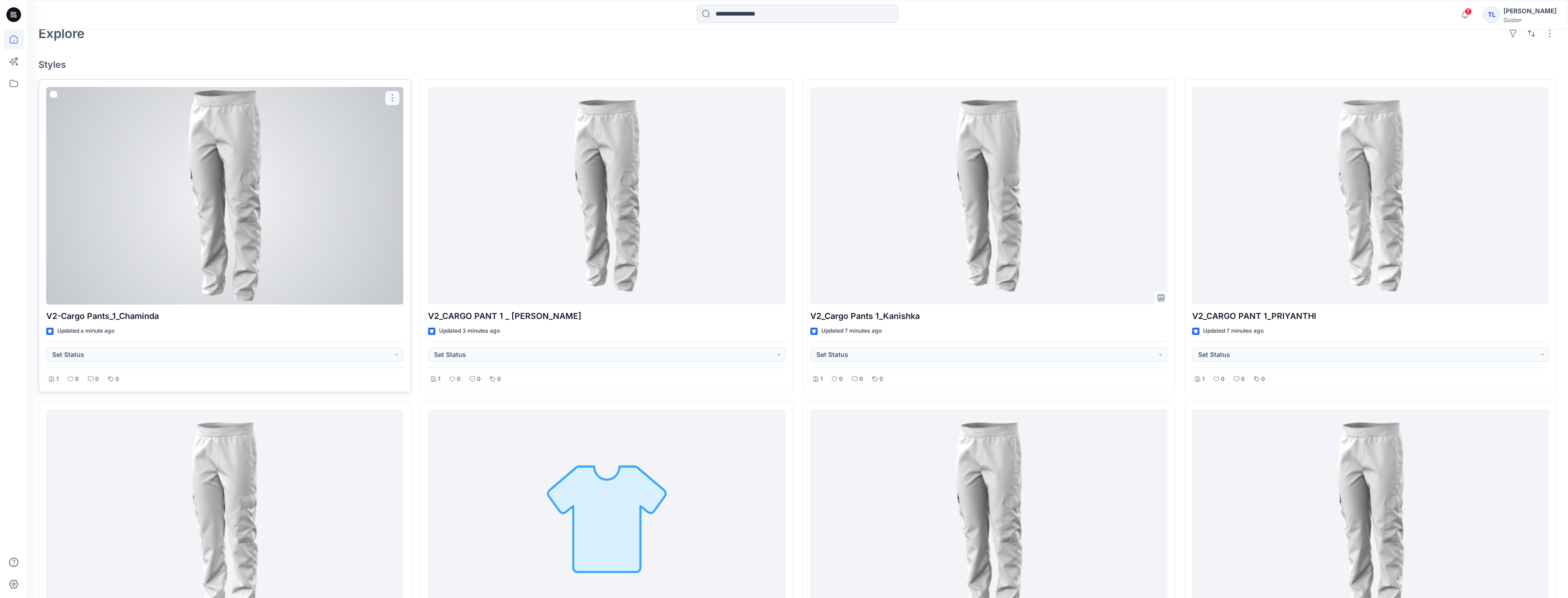
click at [395, 97] on button "button" at bounding box center [392, 98] width 15 height 15
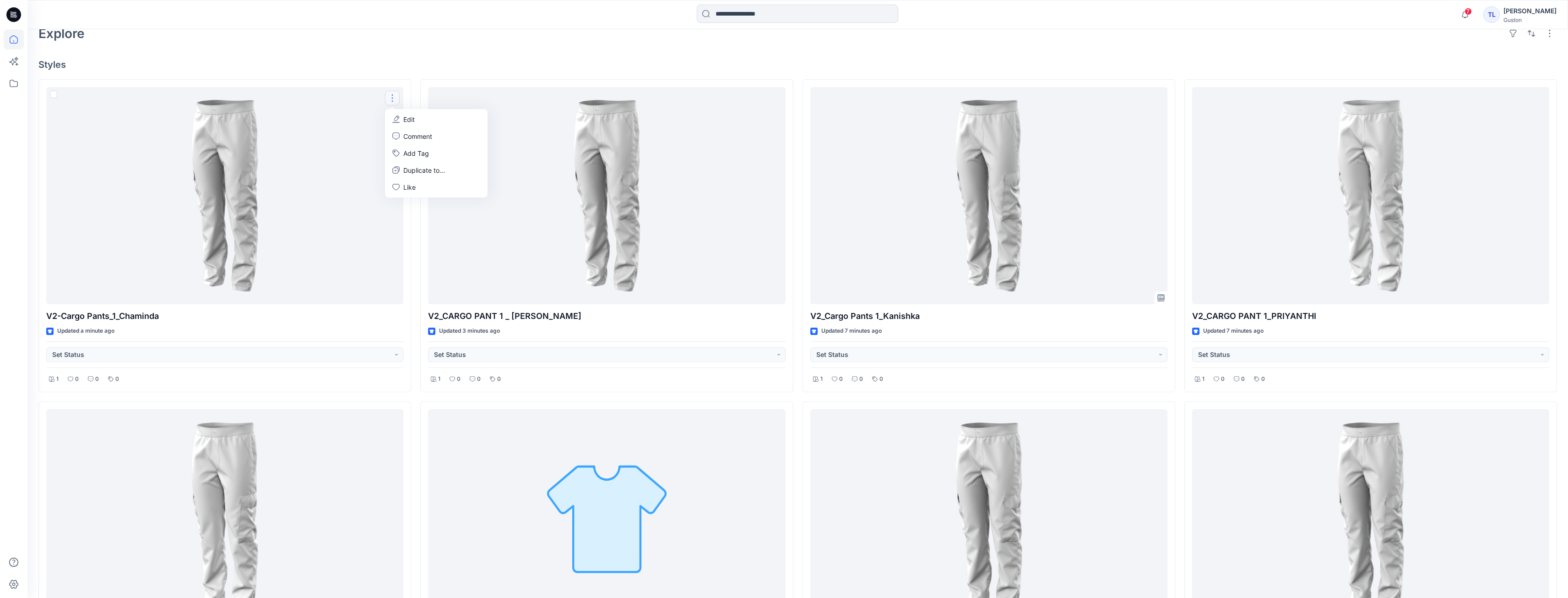
click at [413, 369] on div "V2-Cargo Pants_1_Chaminda Updated a minute ago Set Status 1 0 0 0 Edit Comment …" at bounding box center [798, 558] width 1519 height 958
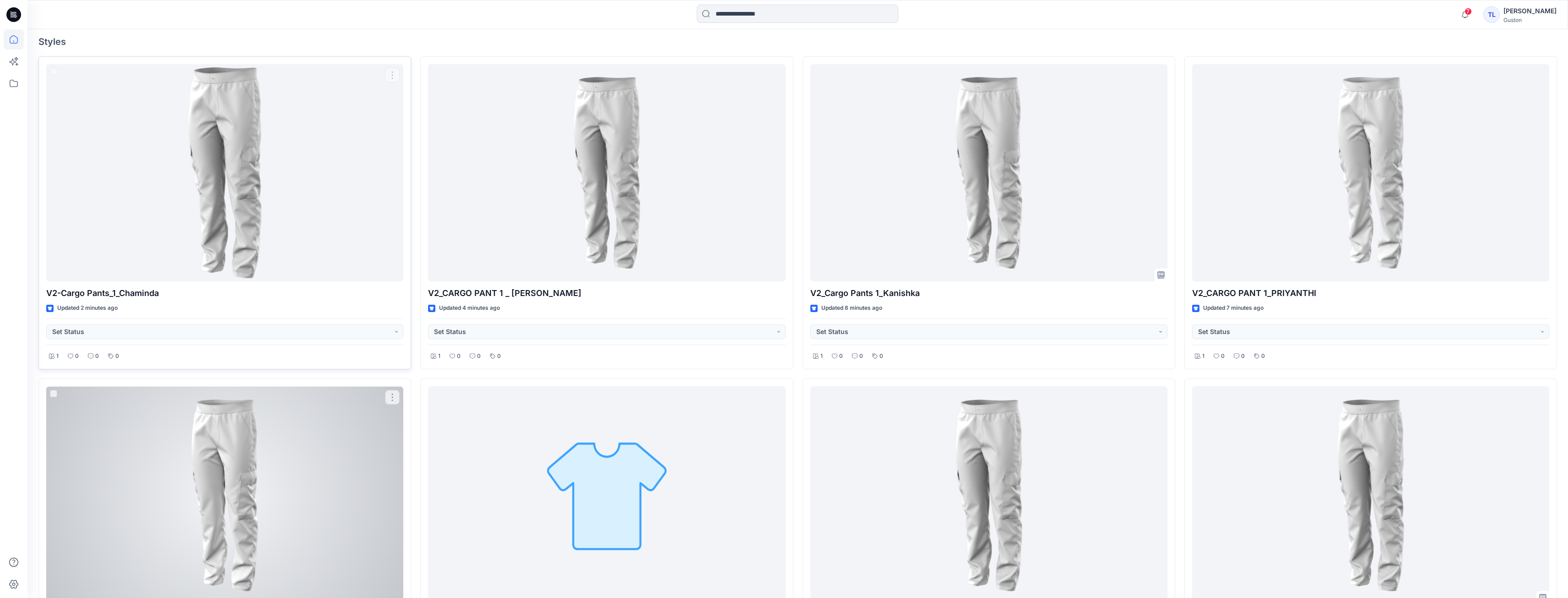
scroll to position [137, 0]
